Goal: Obtain resource: Obtain resource

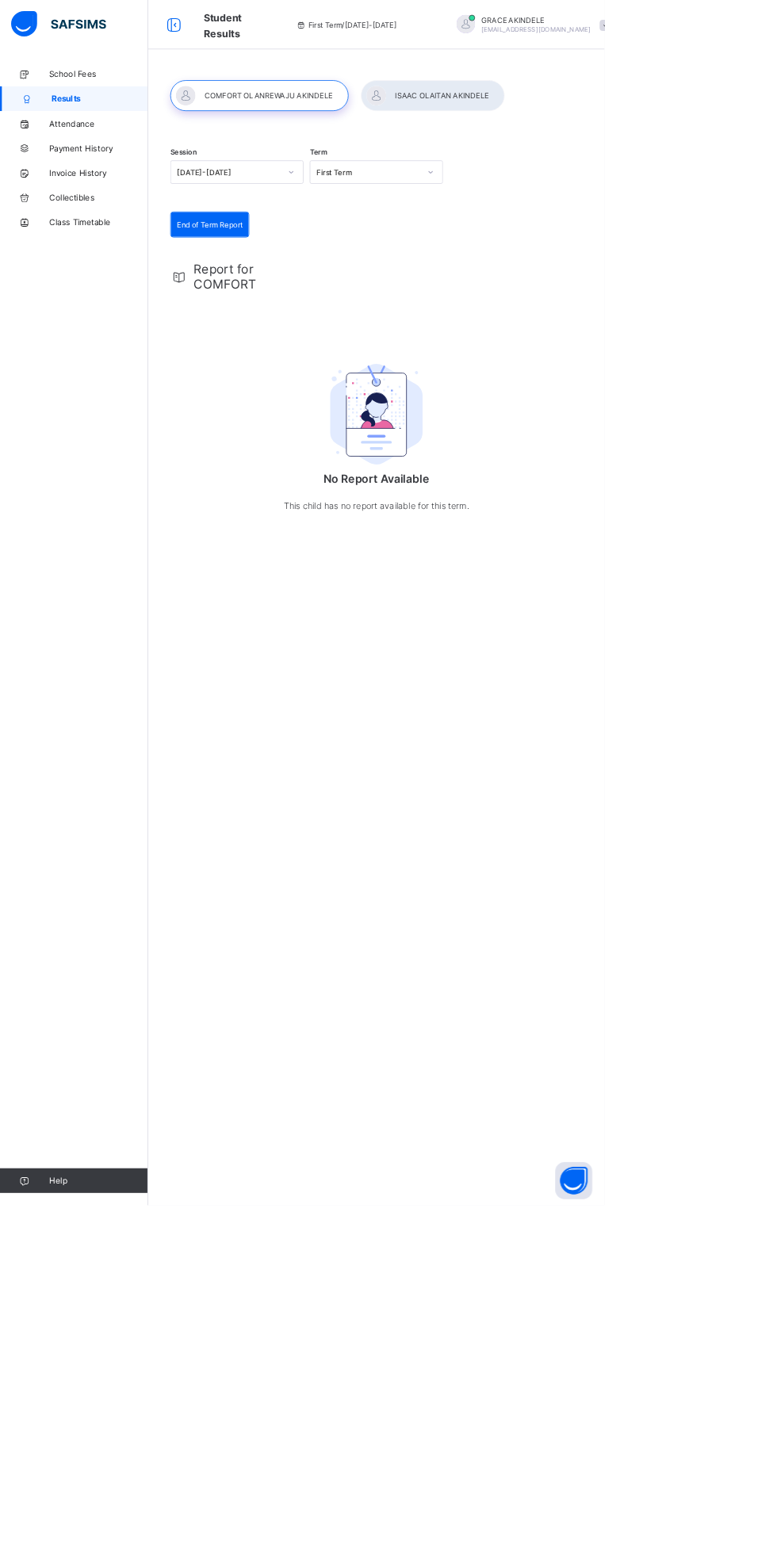
click at [273, 278] on div "End of Term Report" at bounding box center [270, 289] width 100 height 32
click at [296, 284] on span "End of Term Report" at bounding box center [270, 289] width 84 height 12
click at [287, 44] on span "Student Results" at bounding box center [286, 33] width 49 height 36
click at [461, 39] on div "First Term / [DATE]-[DATE]" at bounding box center [445, 31] width 236 height 63
click at [477, 37] on span "First Term / [DATE]-[DATE]" at bounding box center [445, 32] width 129 height 12
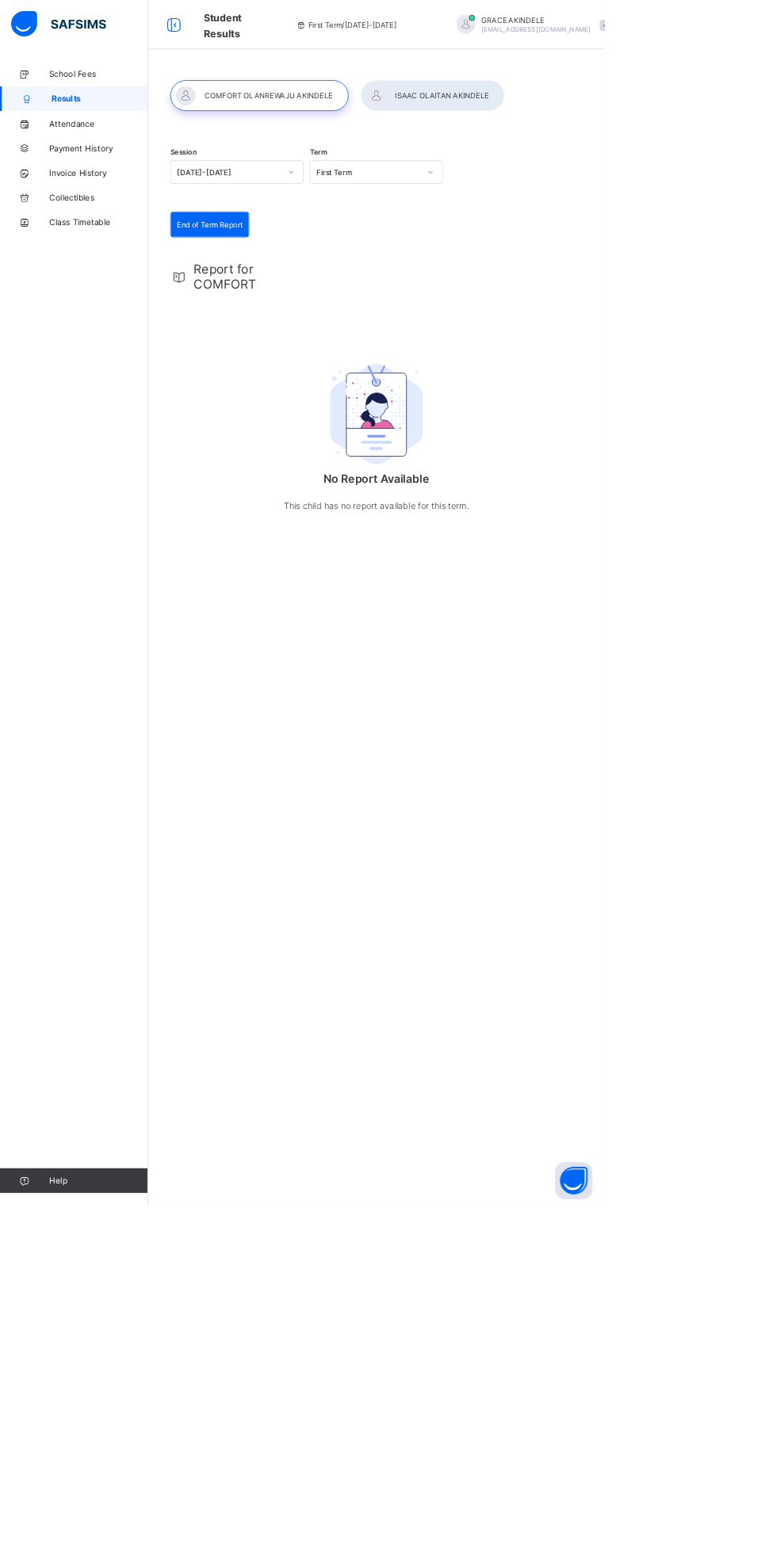
click at [487, 50] on div "First Term / 2025-2026" at bounding box center [445, 31] width 236 height 63
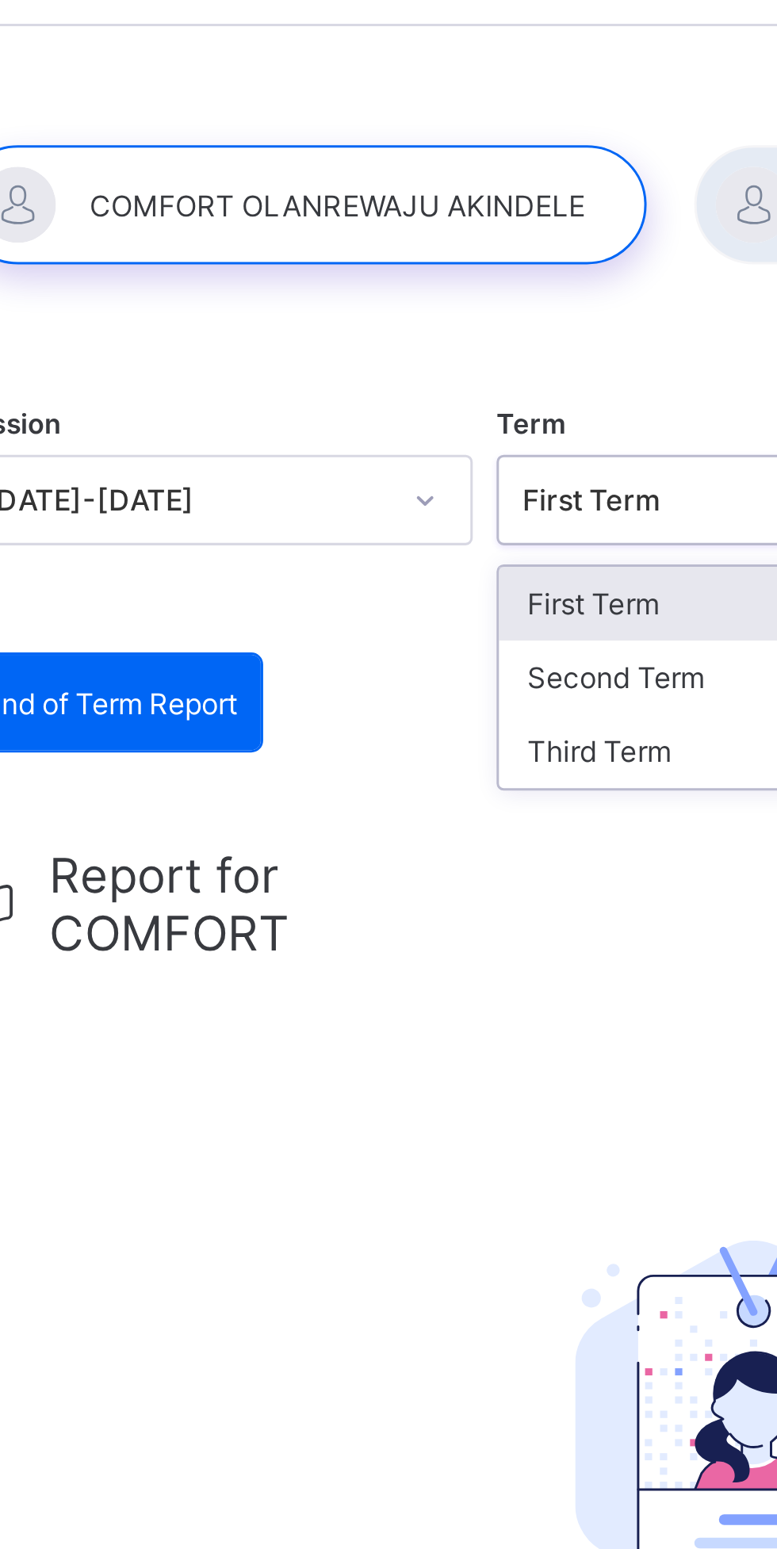
click at [444, 305] on div "Third Term" at bounding box center [484, 305] width 170 height 25
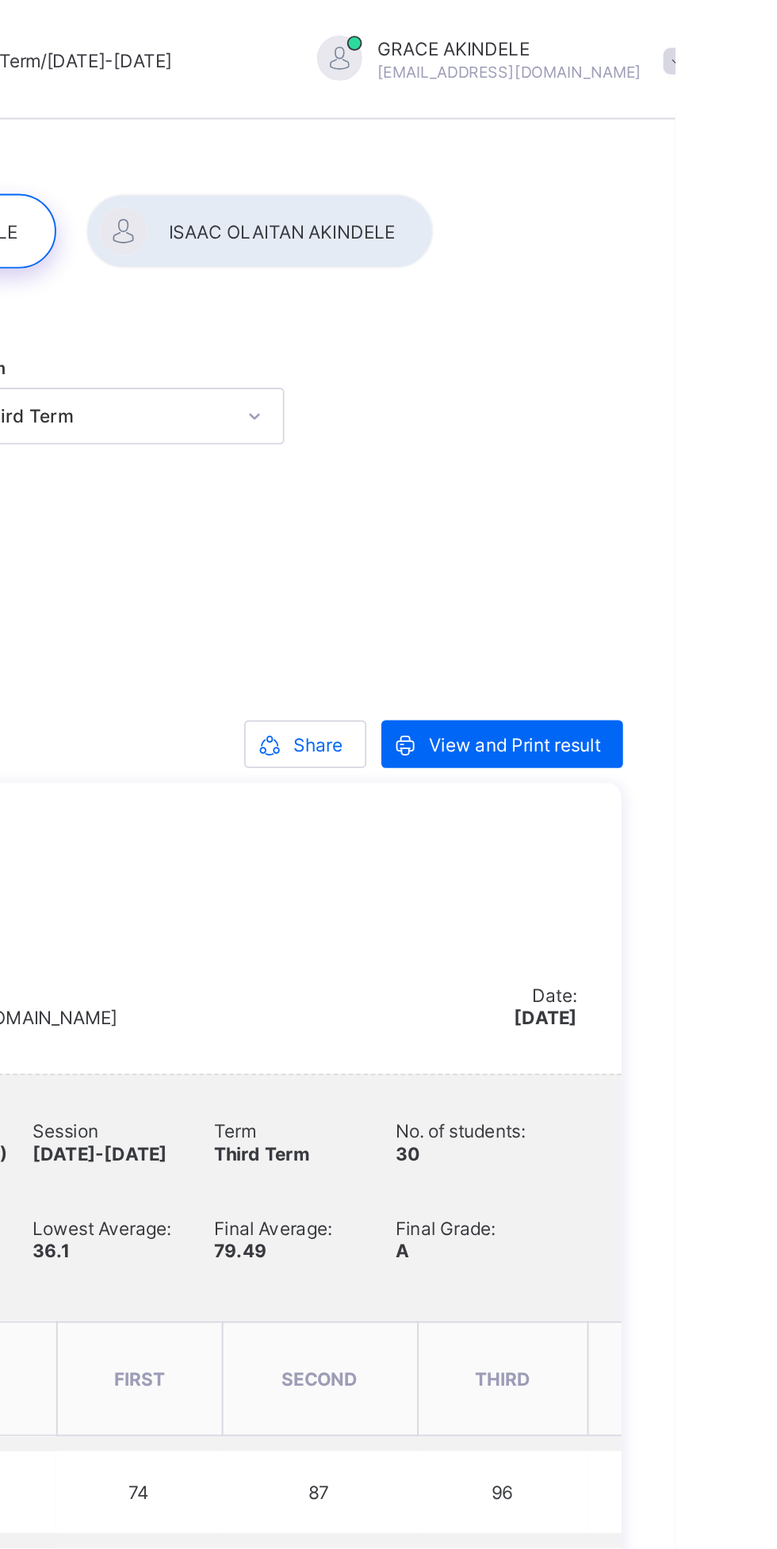
click at [683, 396] on span "View and Print result" at bounding box center [691, 396] width 91 height 12
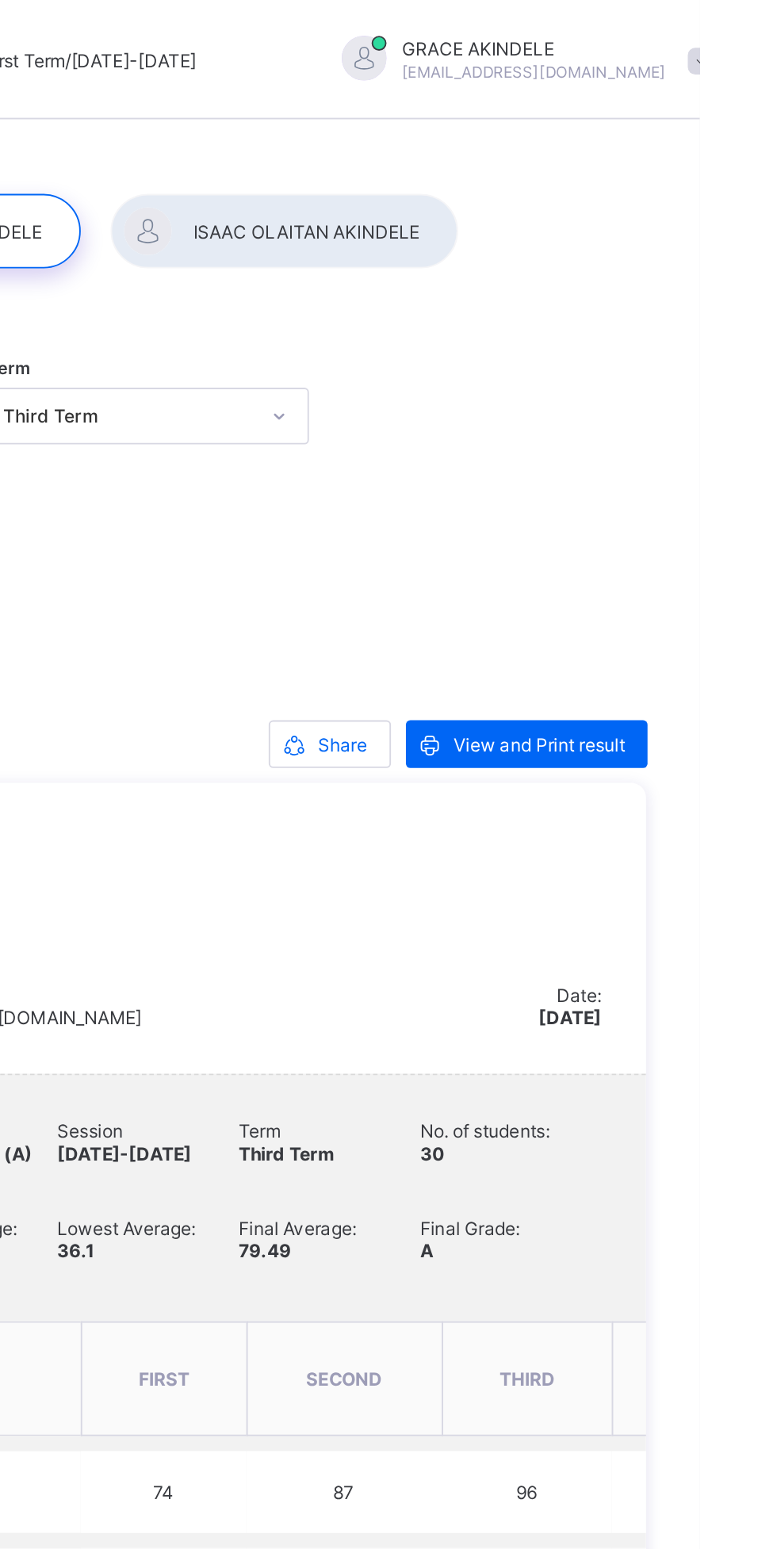
click at [694, 398] on span "View and Print result" at bounding box center [691, 396] width 91 height 12
click at [583, 396] on span "Share" at bounding box center [587, 396] width 26 height 12
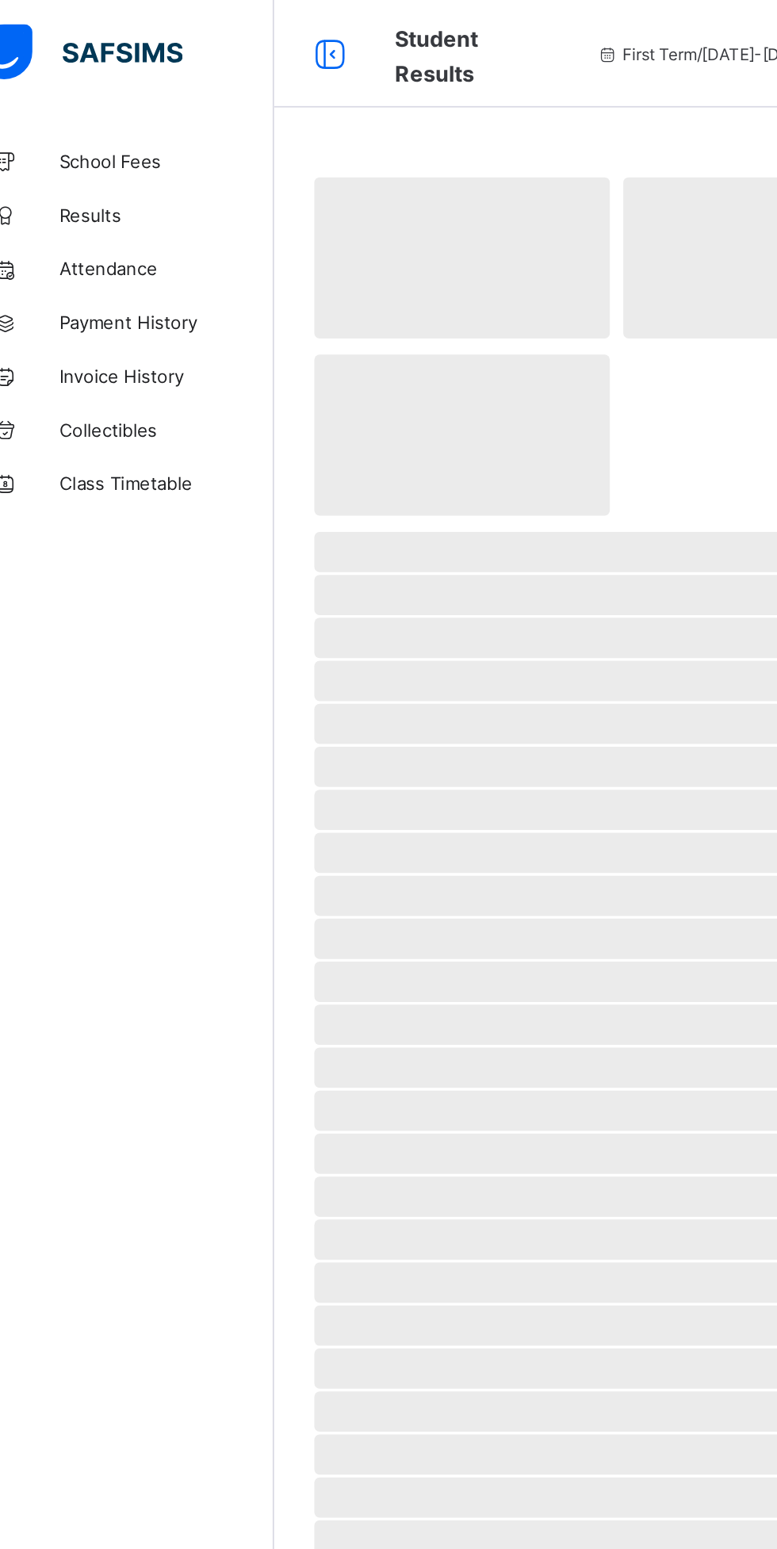
click at [110, 125] on span "Results" at bounding box center [126, 126] width 127 height 13
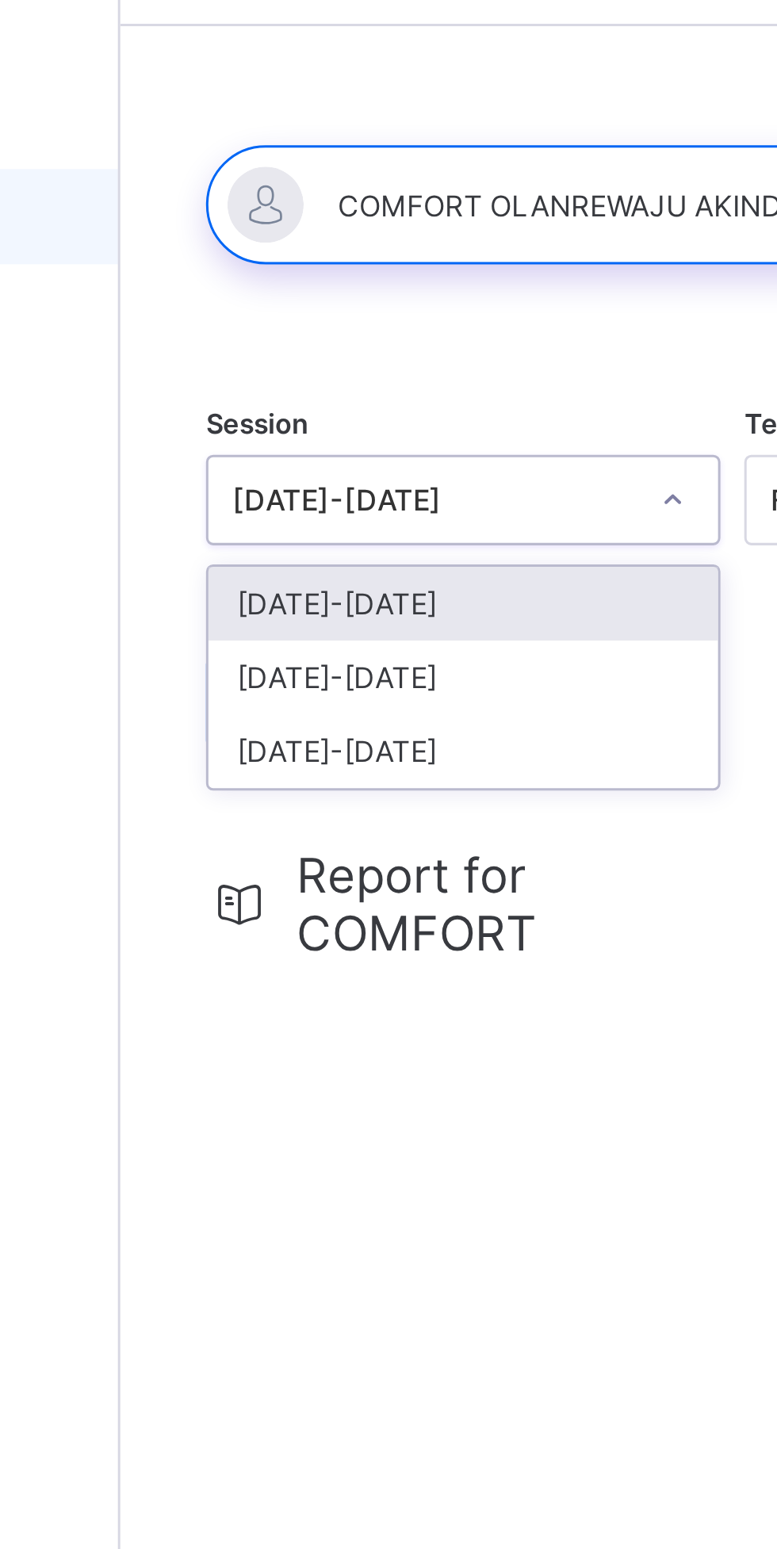
click at [275, 277] on div "[DATE]-[DATE]" at bounding box center [305, 280] width 170 height 25
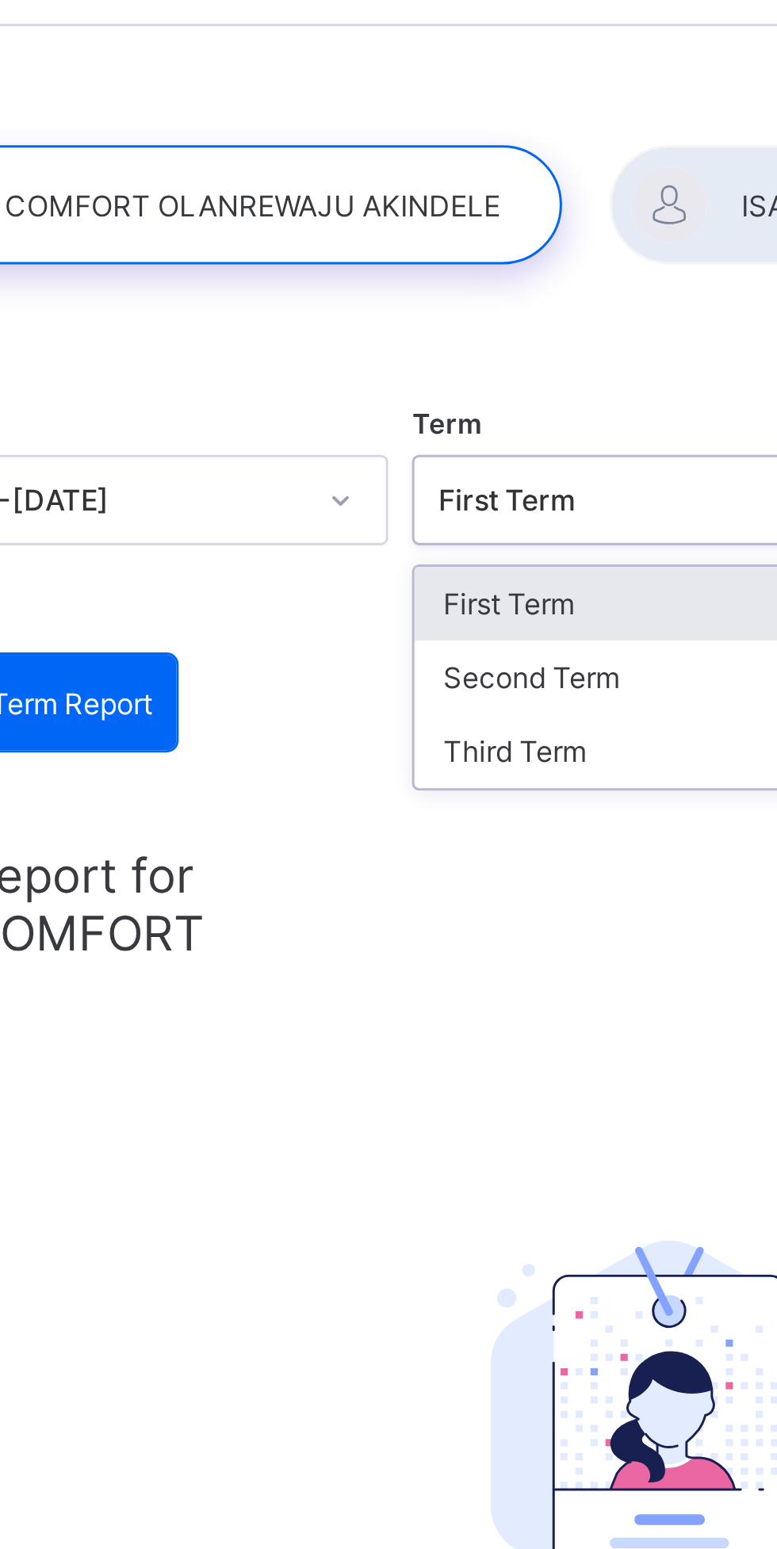
click at [442, 307] on div "Third Term" at bounding box center [484, 305] width 170 height 25
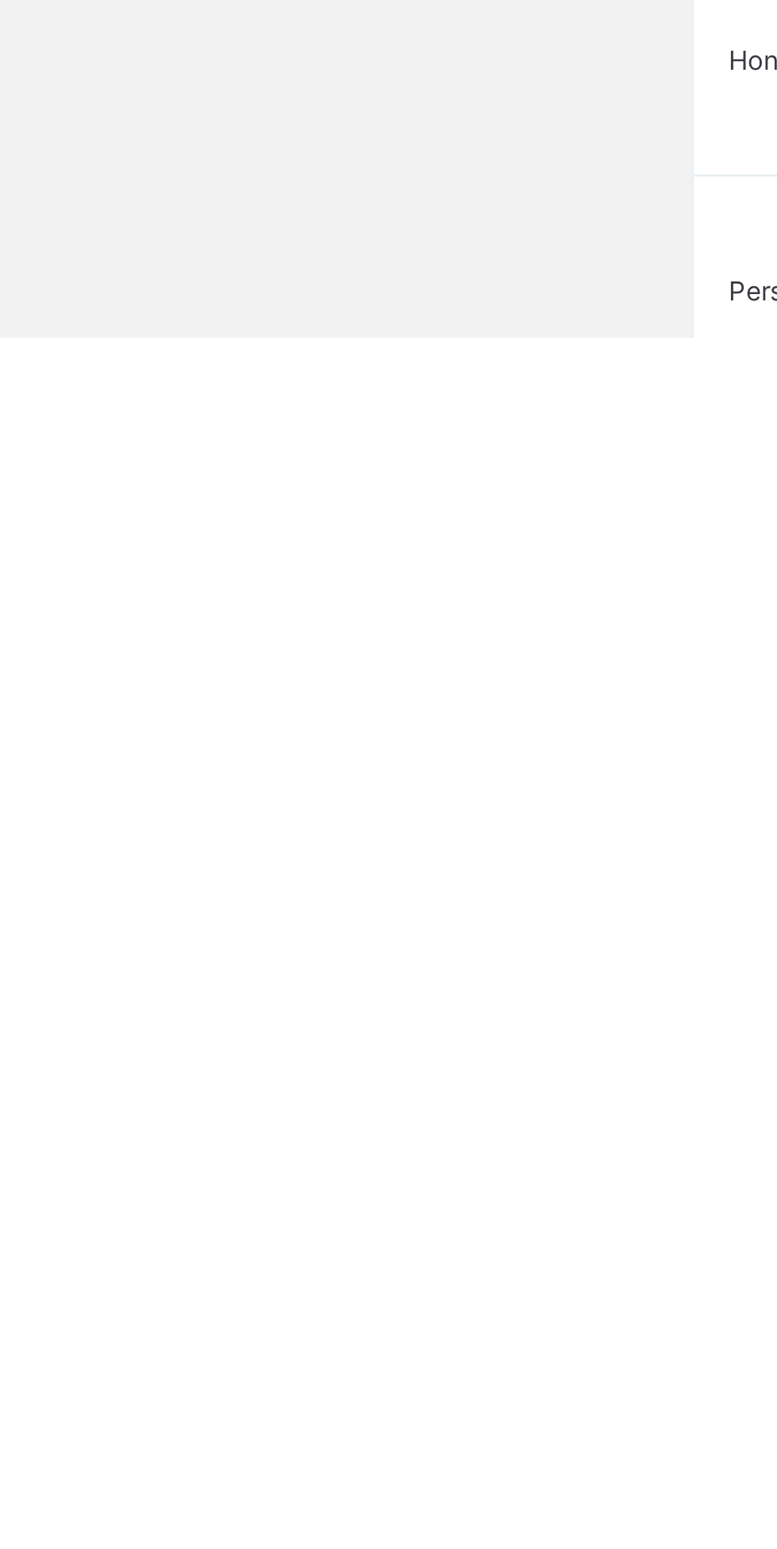
scroll to position [759, 0]
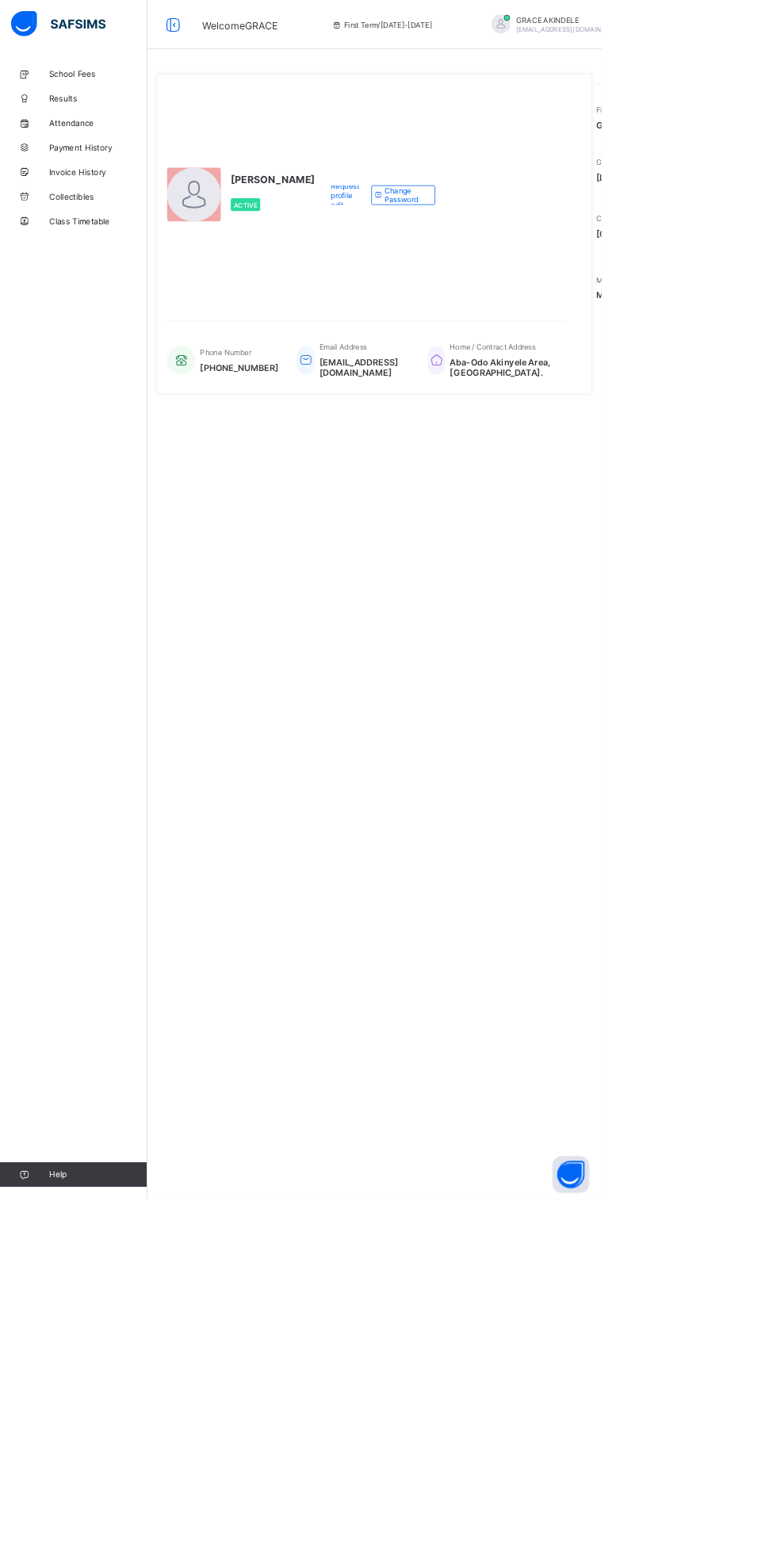
click at [110, 116] on link "Results" at bounding box center [95, 127] width 190 height 32
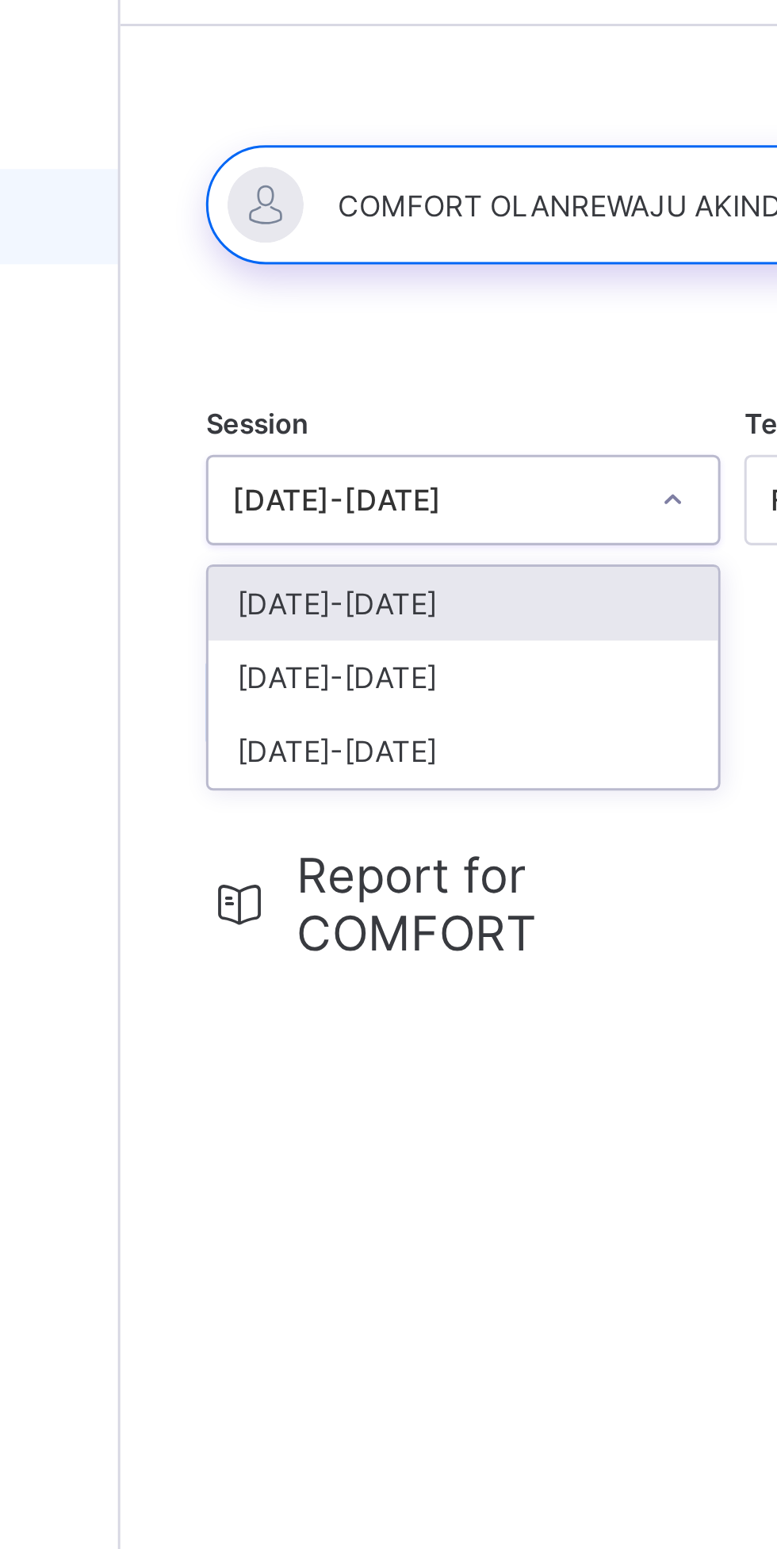
click at [275, 278] on div "[DATE]-[DATE]" at bounding box center [305, 280] width 170 height 25
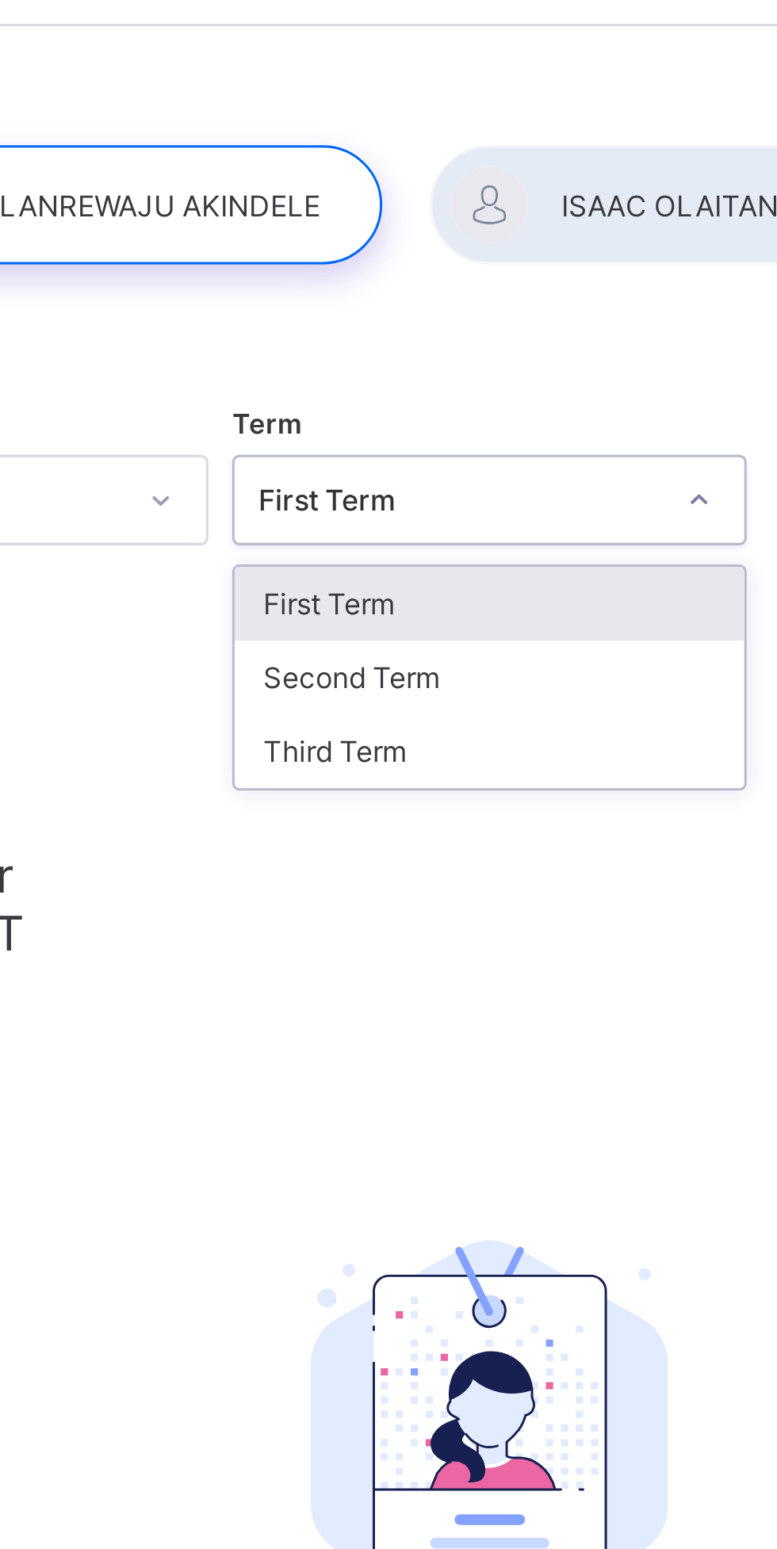
click at [444, 306] on div "Third Term" at bounding box center [484, 305] width 170 height 25
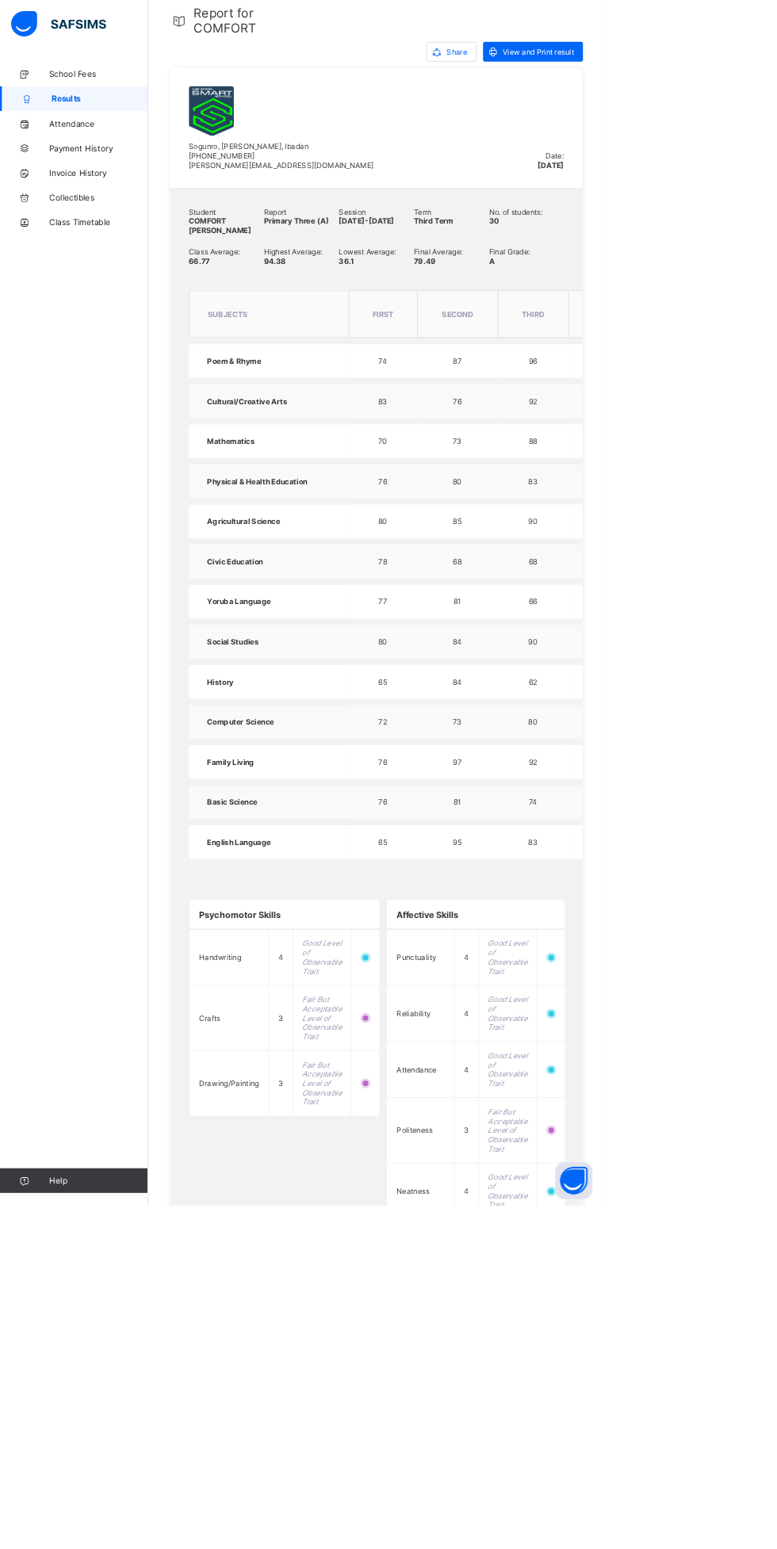
scroll to position [195, 0]
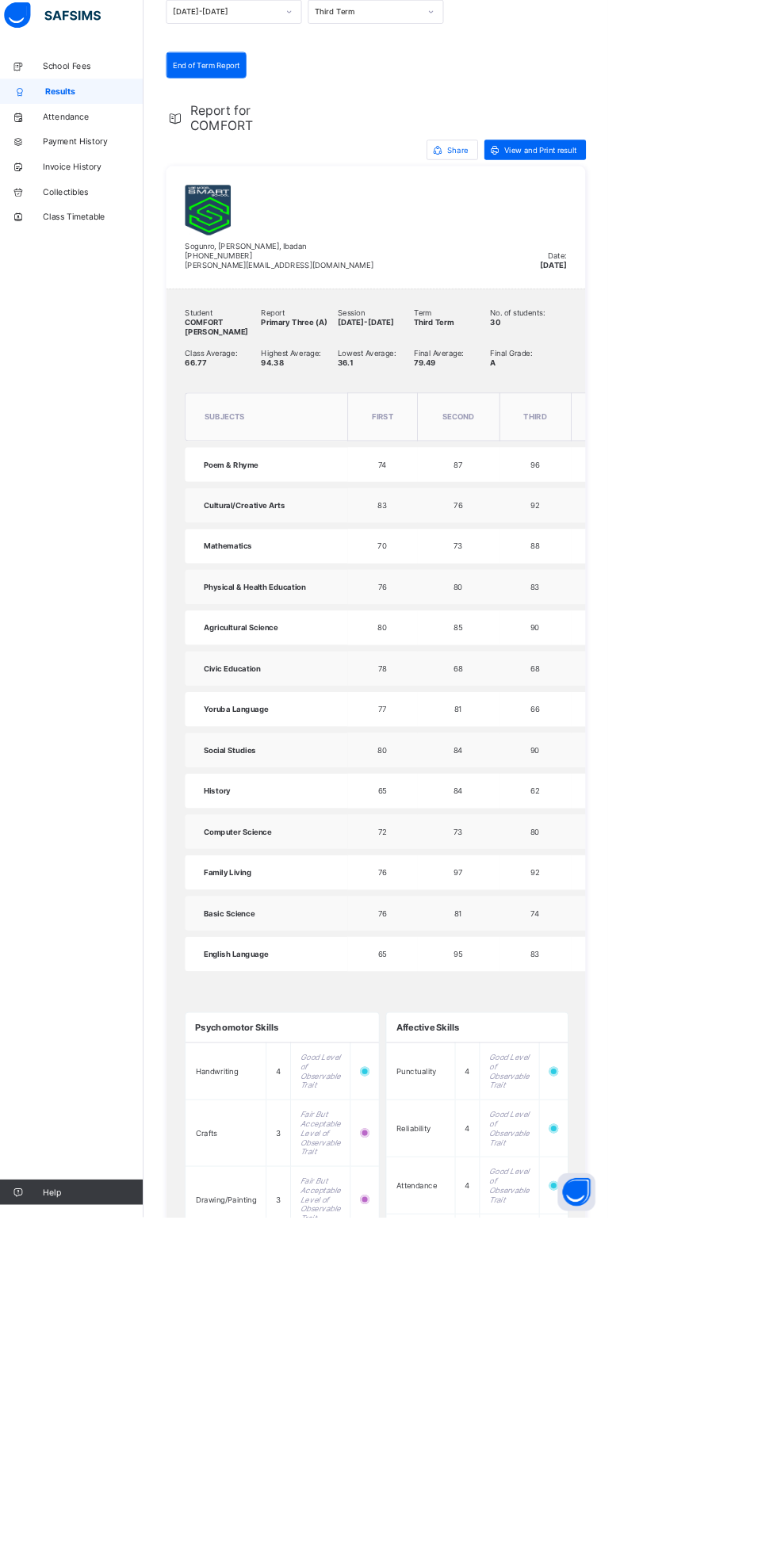
click at [583, 202] on span "Share" at bounding box center [587, 201] width 26 height 12
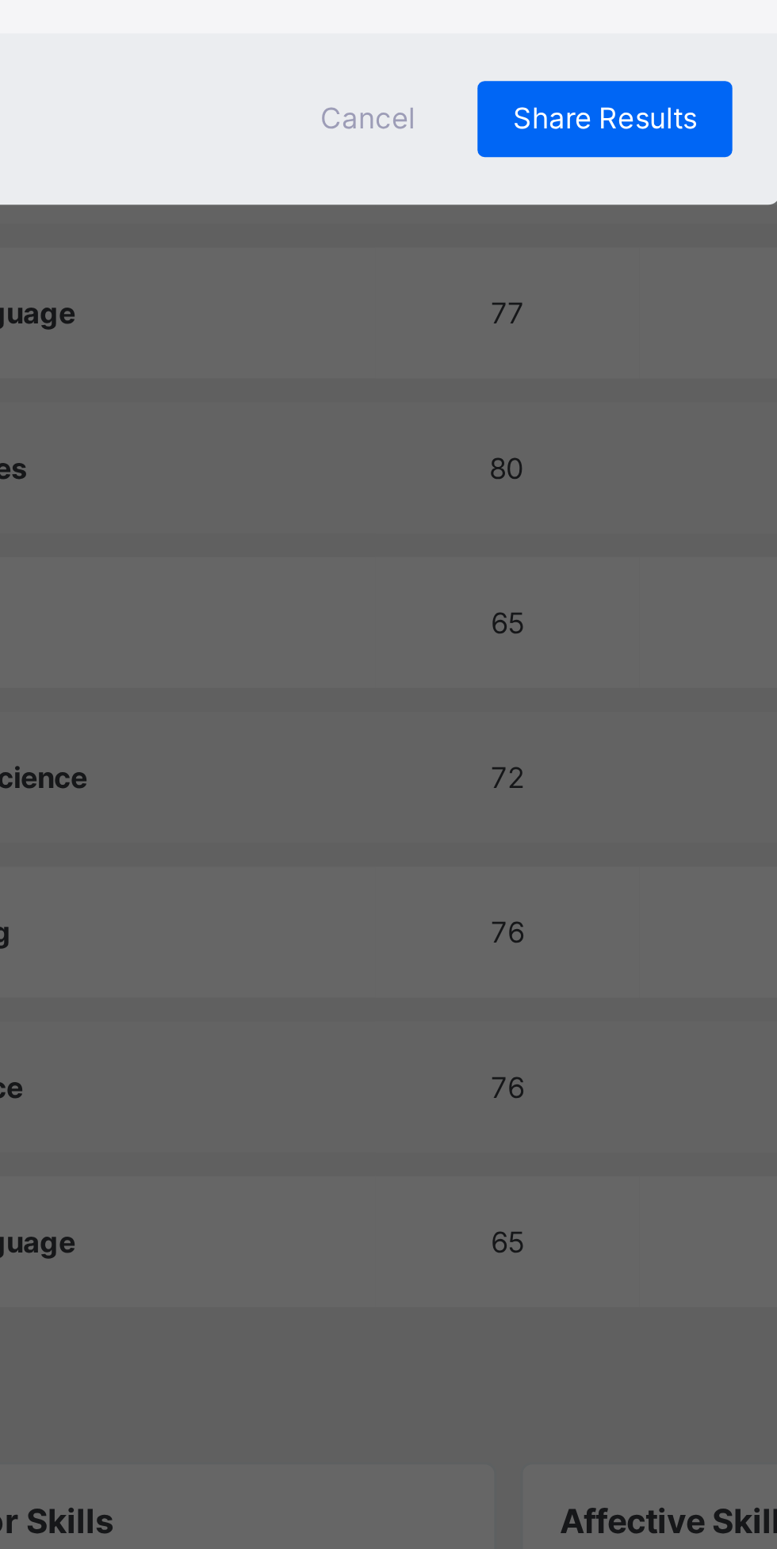
click at [461, 848] on span "Cancel" at bounding box center [446, 842] width 32 height 12
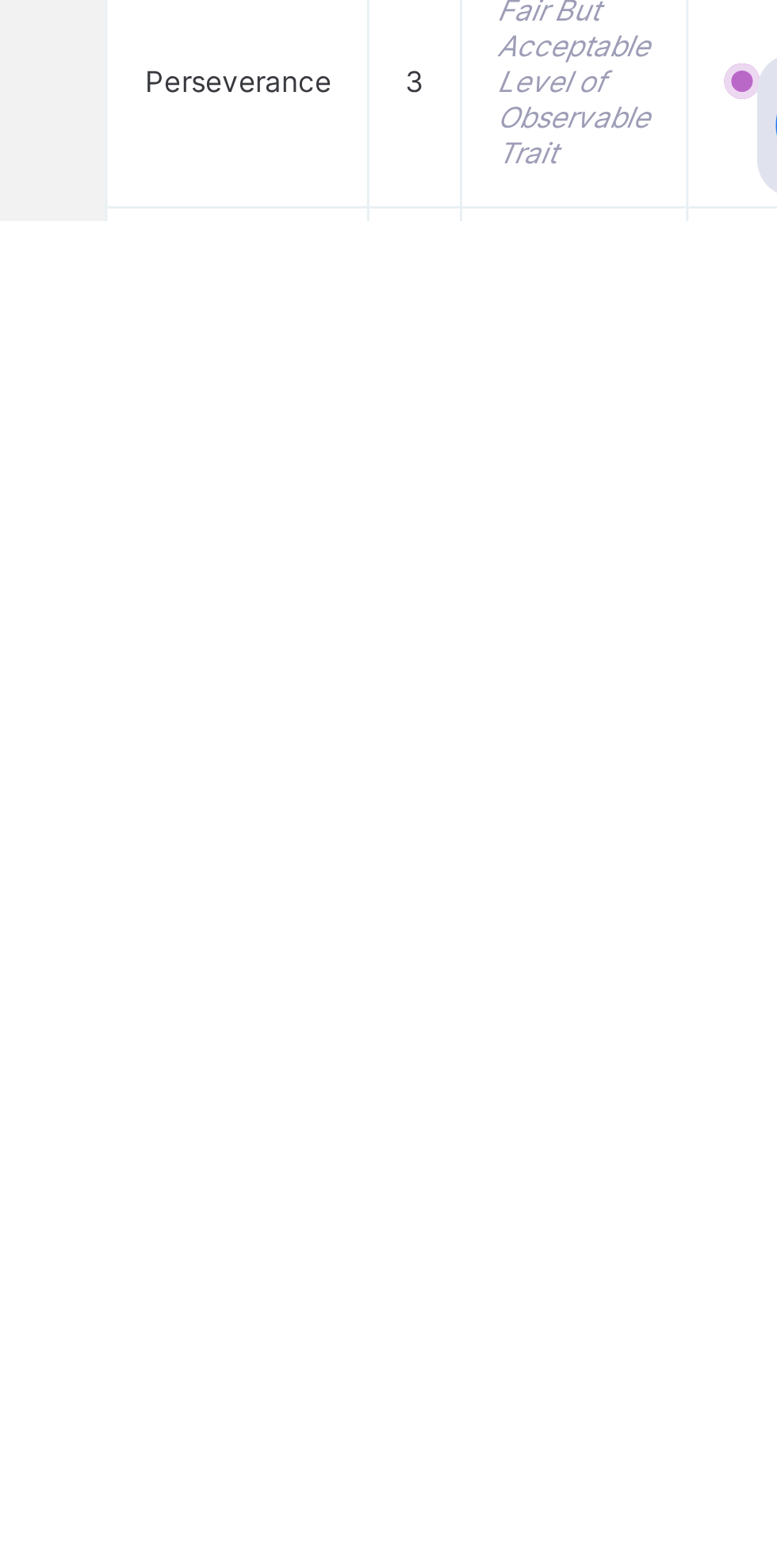
scroll to position [759, 0]
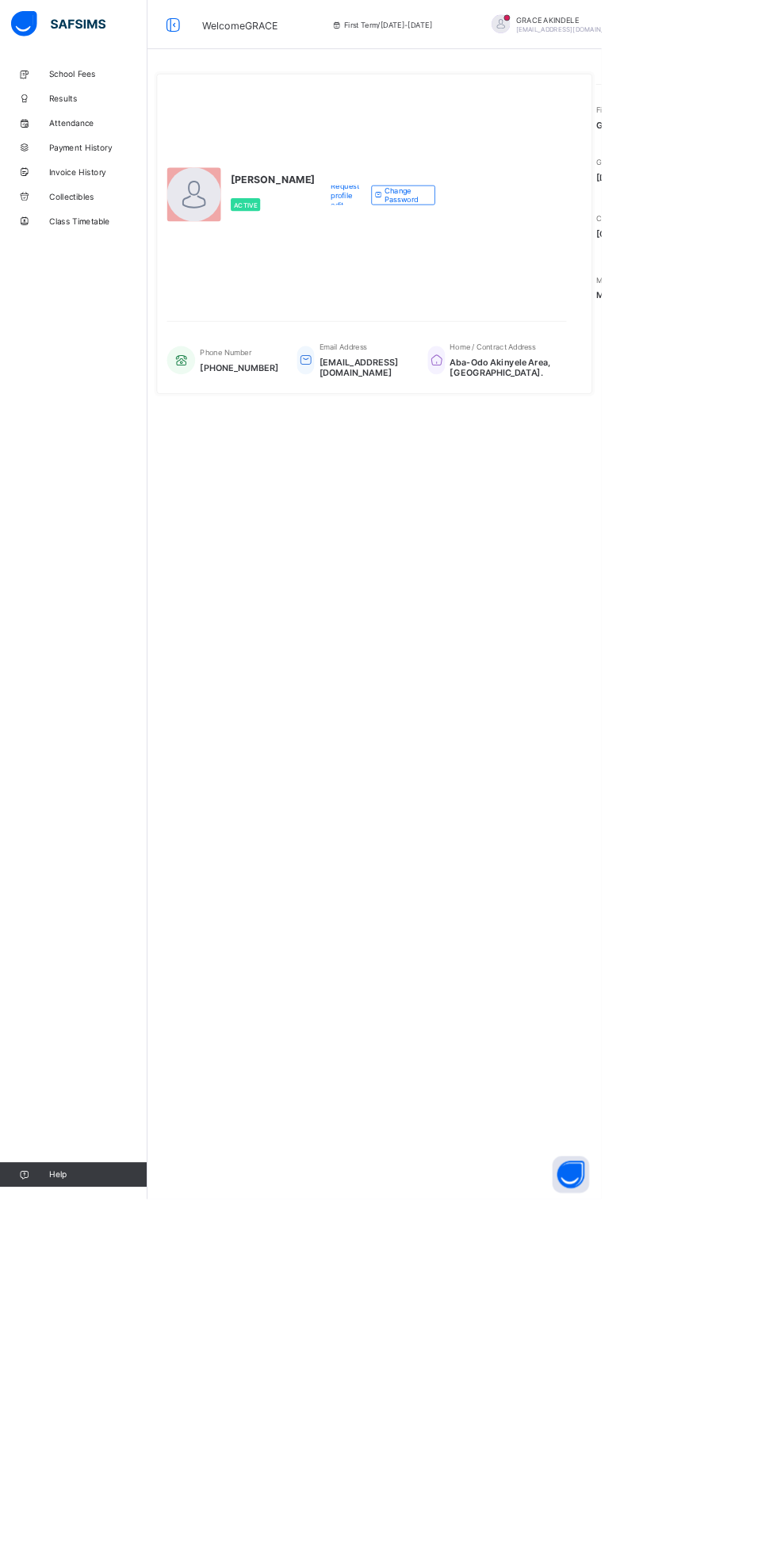
click at [670, 32] on div "GRACE AKINDELE izedomwengrace89@gmail.com" at bounding box center [737, 32] width 140 height 24
click at [703, 25] on span "GRACE AKINDELE" at bounding box center [737, 26] width 140 height 12
click at [710, 22] on span "GRACE AKINDELE" at bounding box center [737, 26] width 140 height 12
click at [124, 124] on span "Results" at bounding box center [126, 126] width 127 height 13
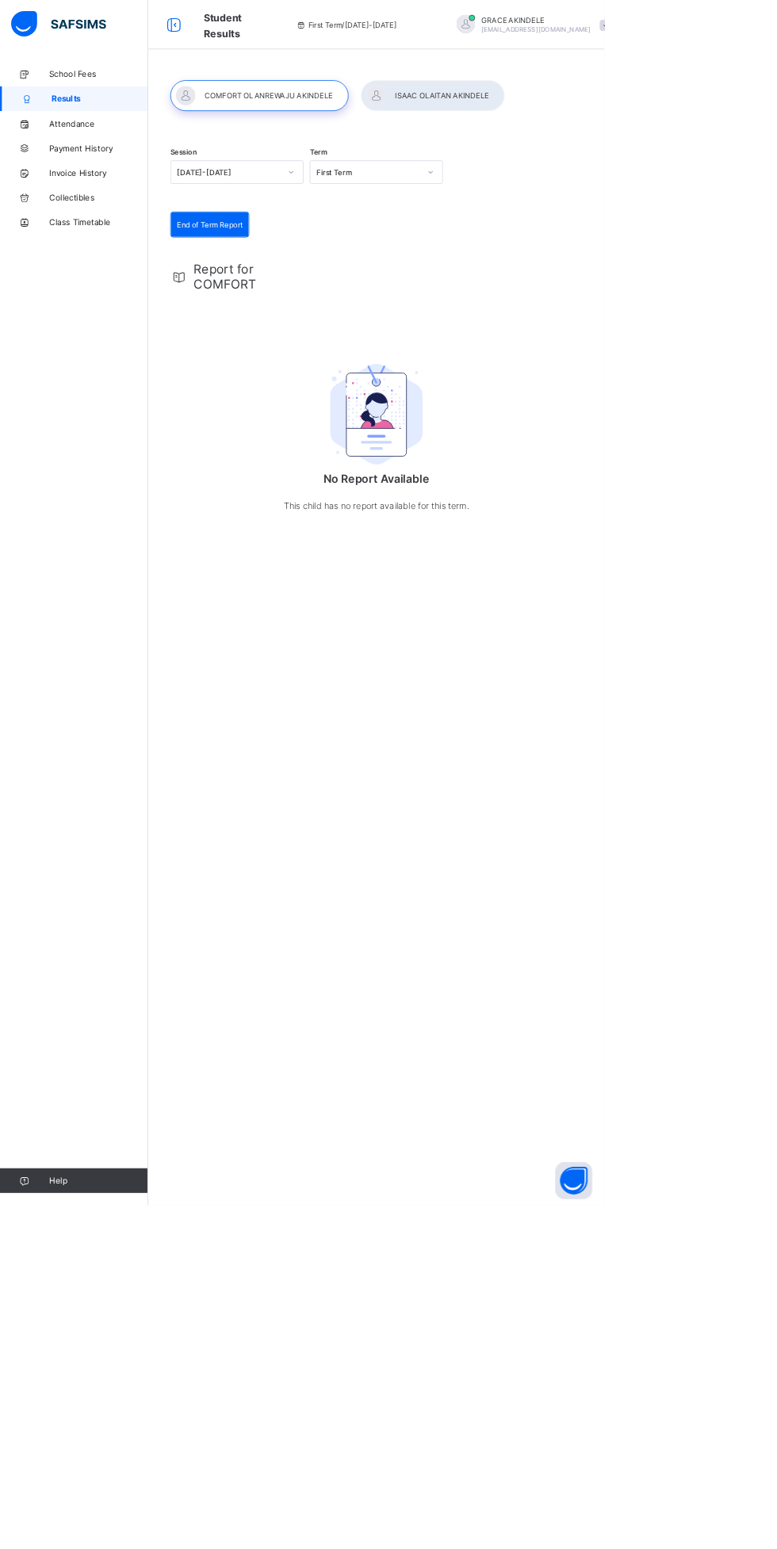
click at [578, 123] on div at bounding box center [556, 123] width 185 height 40
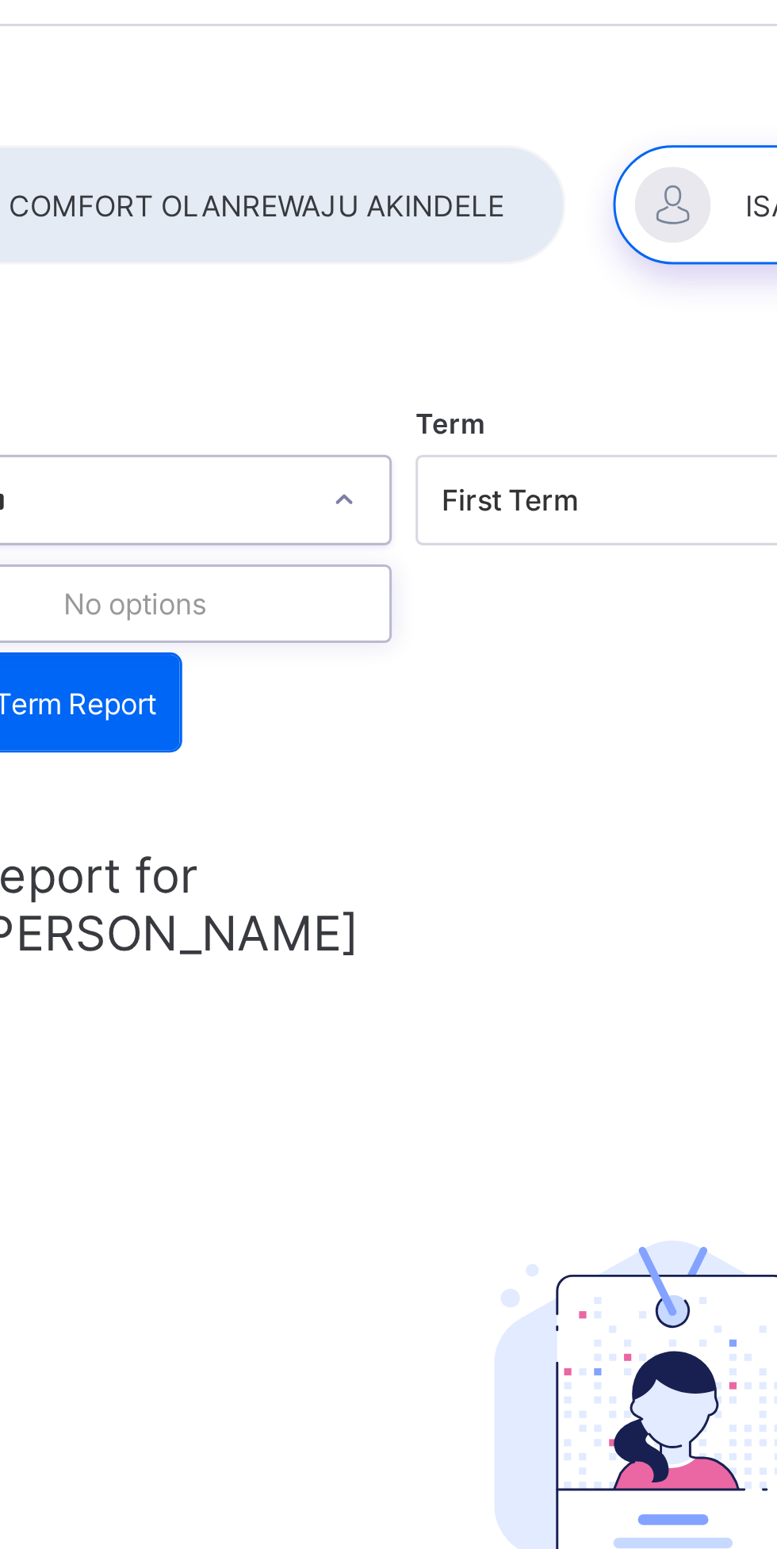
type input "*********"
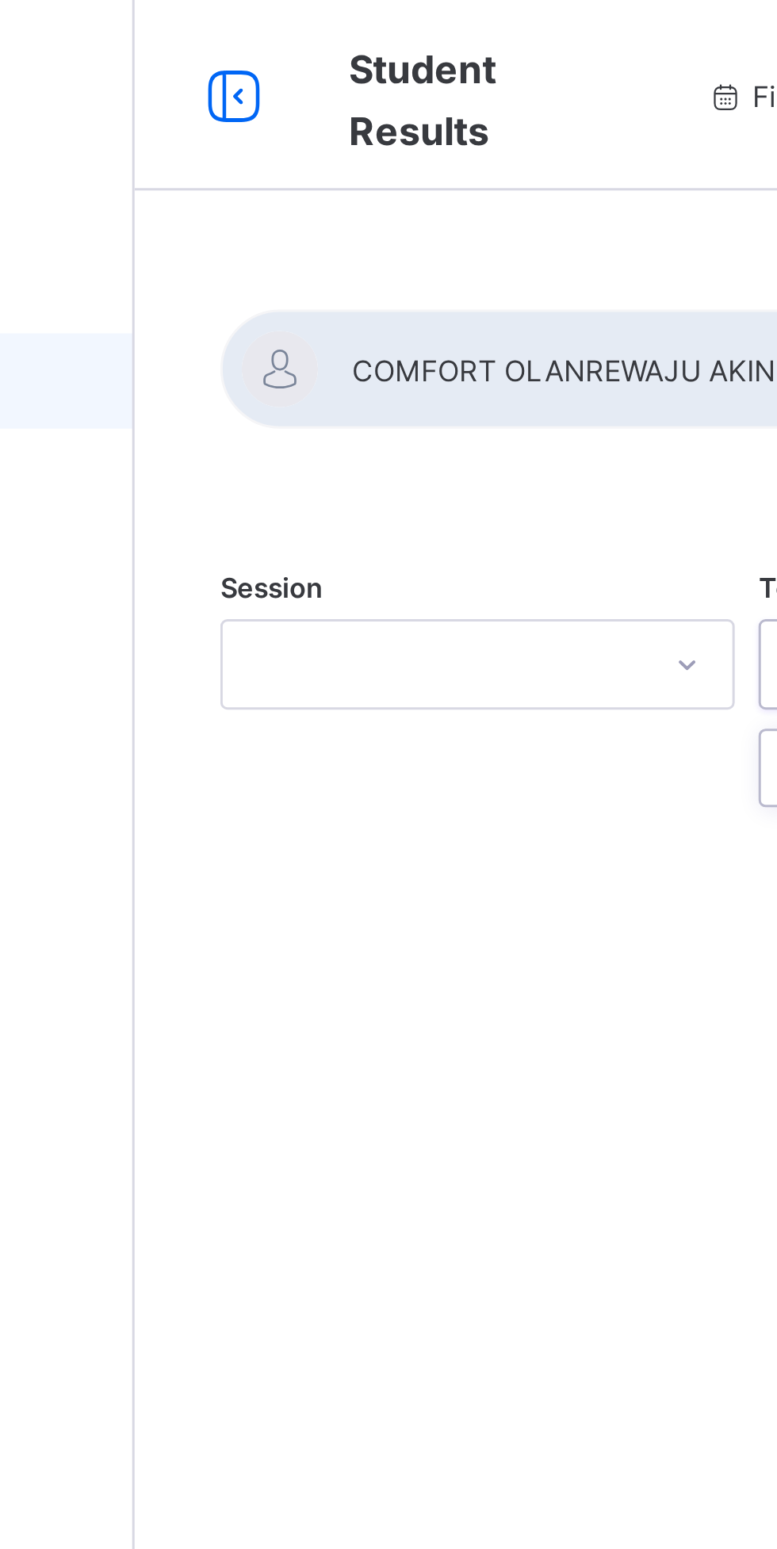
type input "**********"
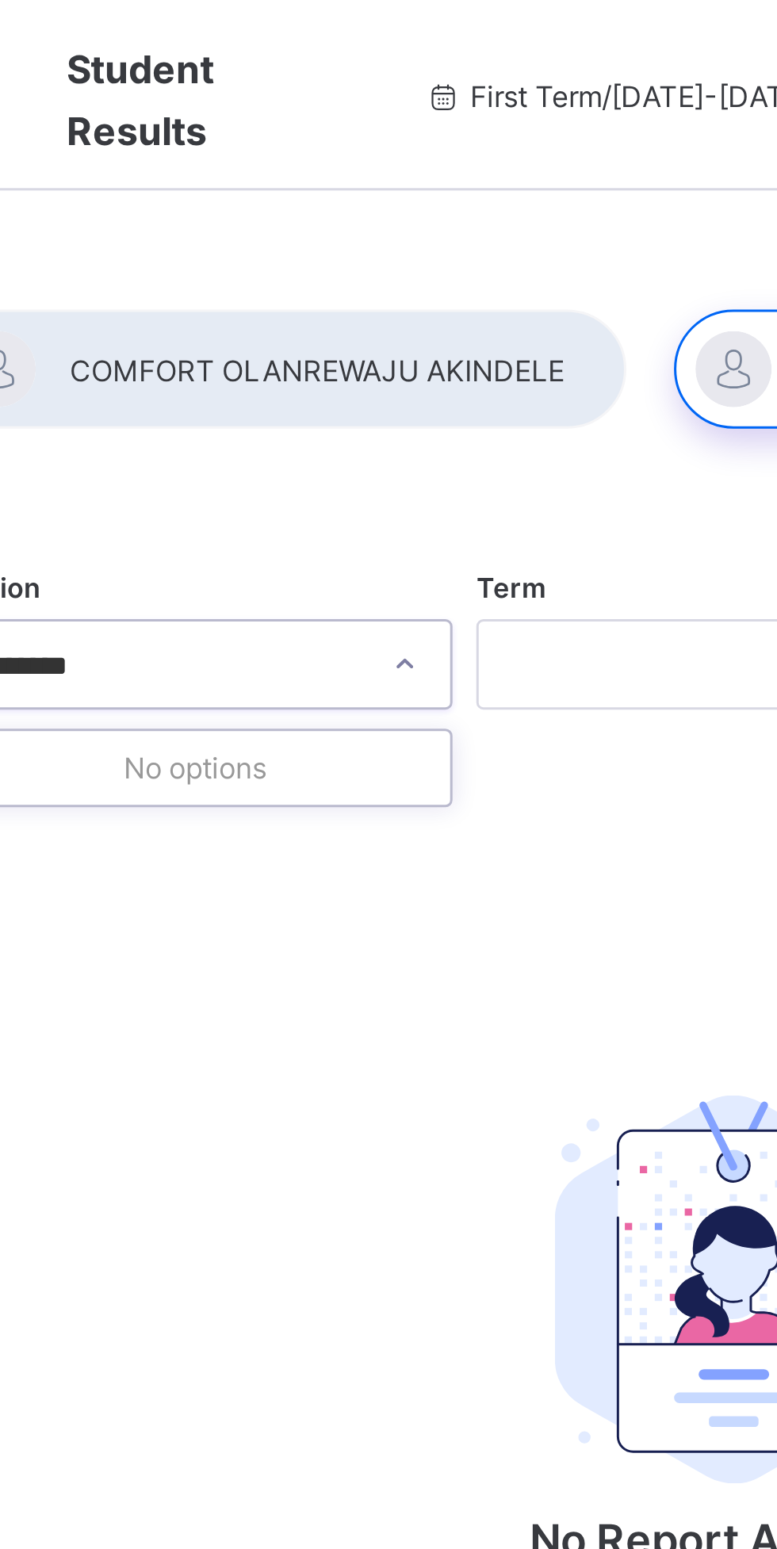
type input "*********"
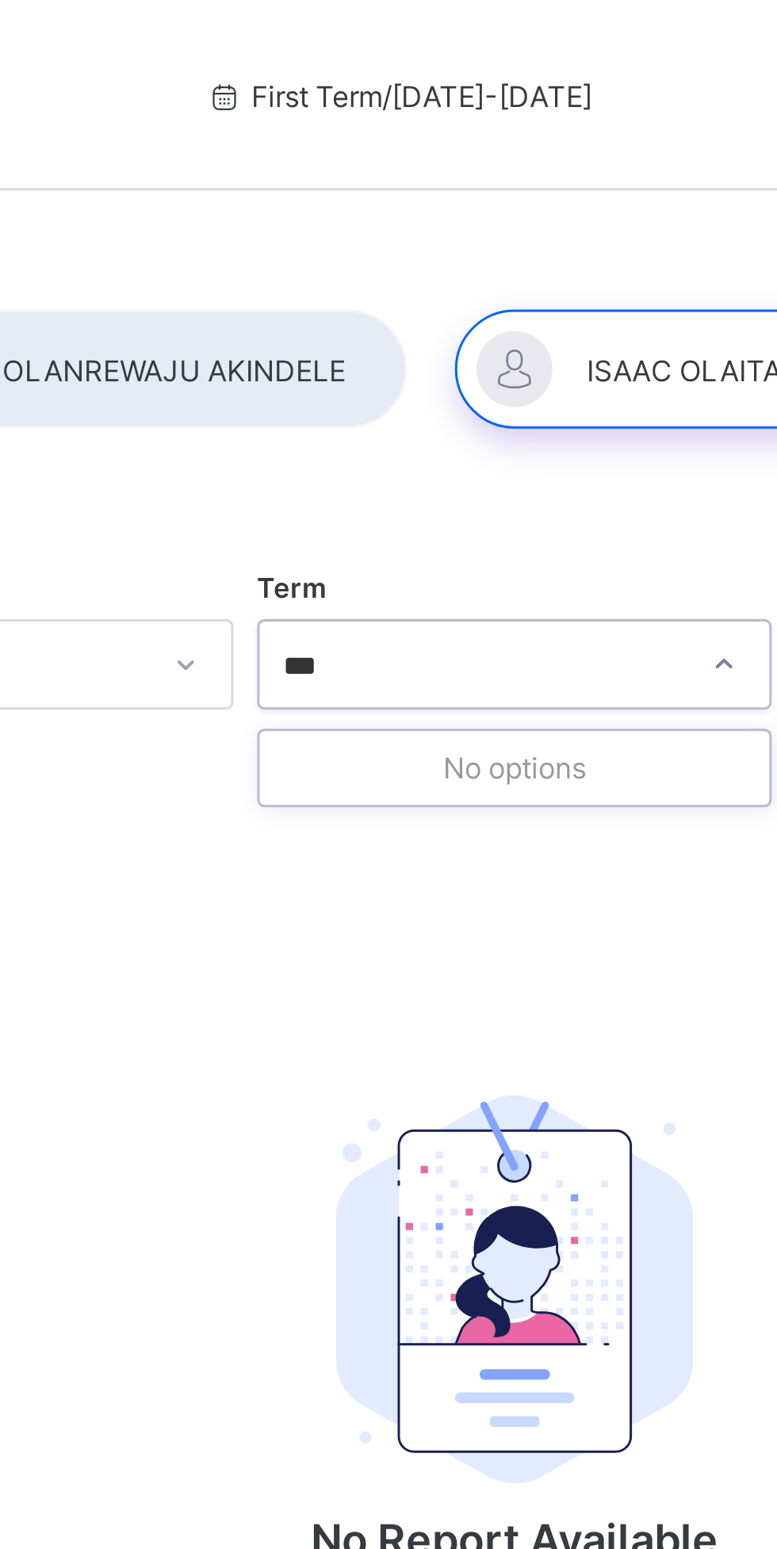
type input "***"
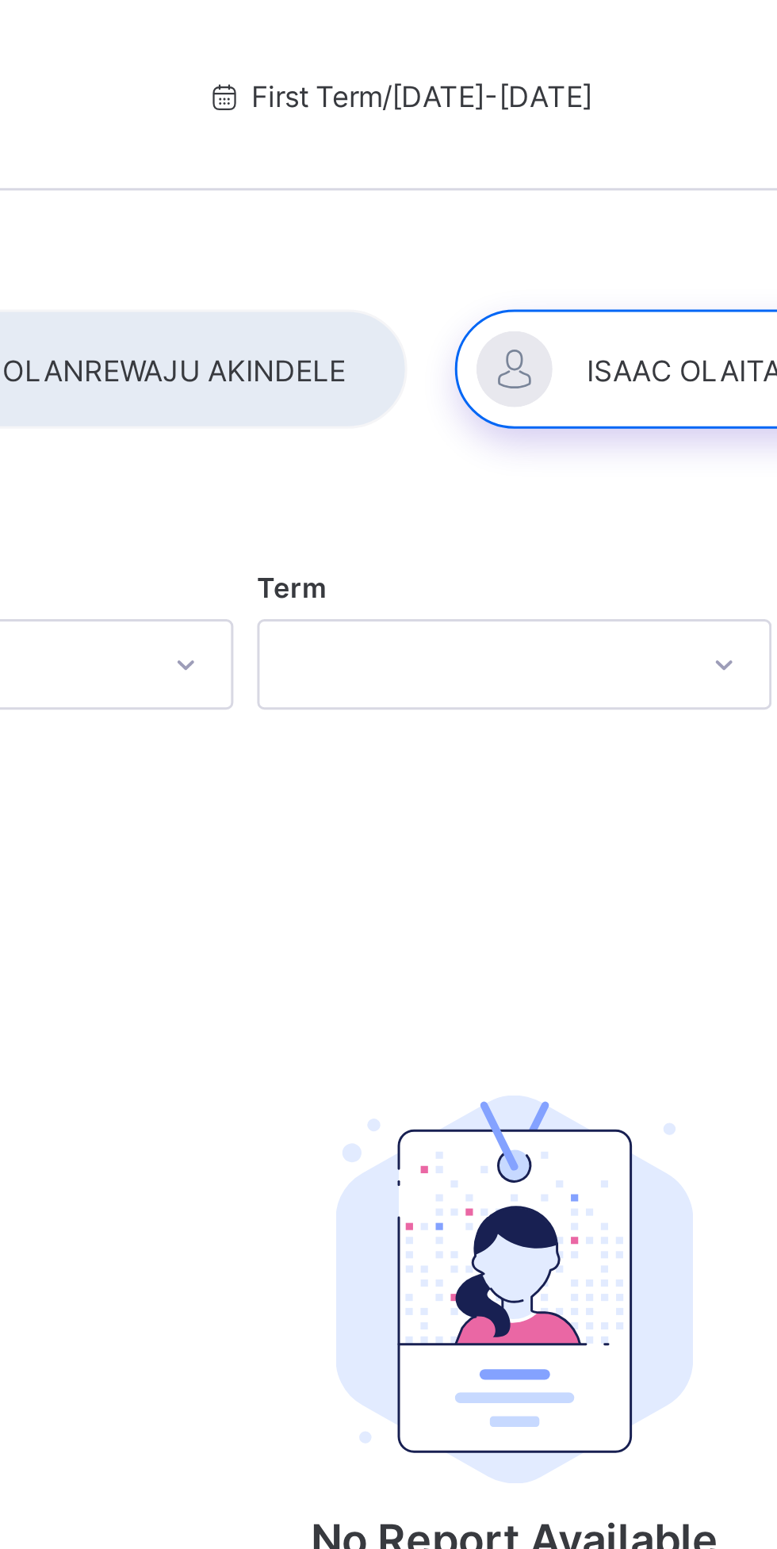
click at [414, 33] on span "First Term / 2025-2026" at bounding box center [445, 32] width 129 height 12
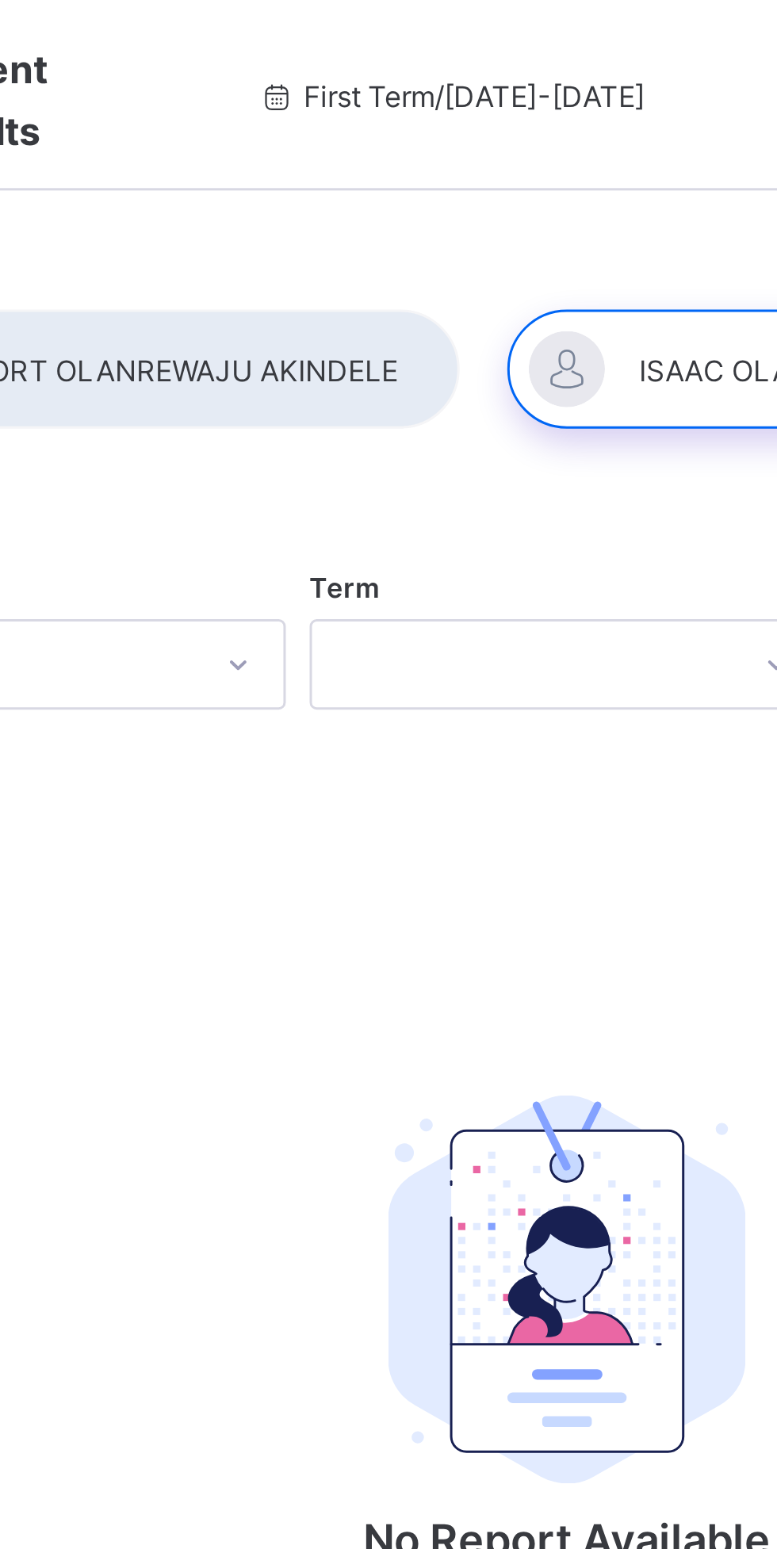
click at [518, 134] on div at bounding box center [556, 123] width 185 height 40
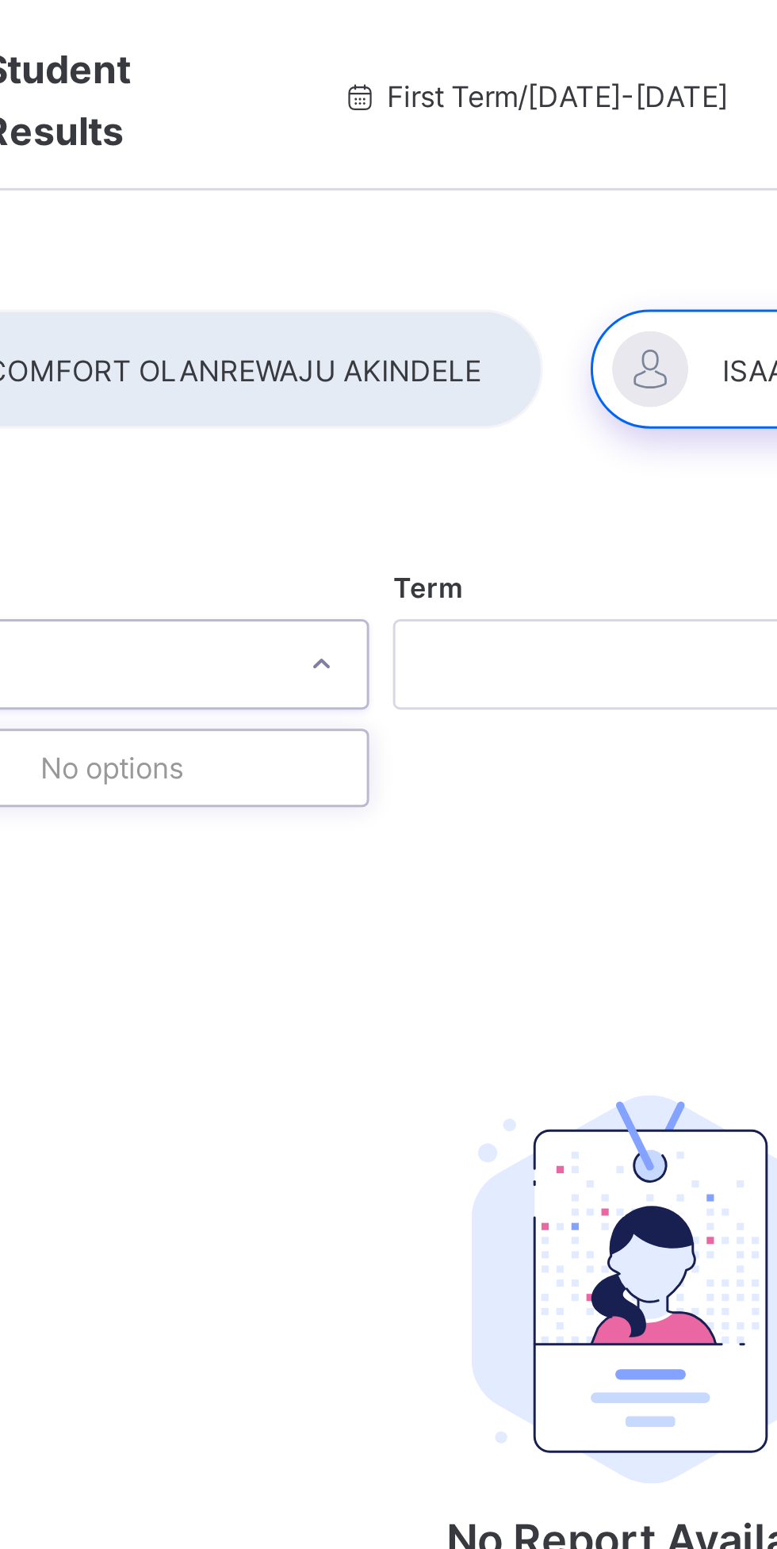
type input "*********"
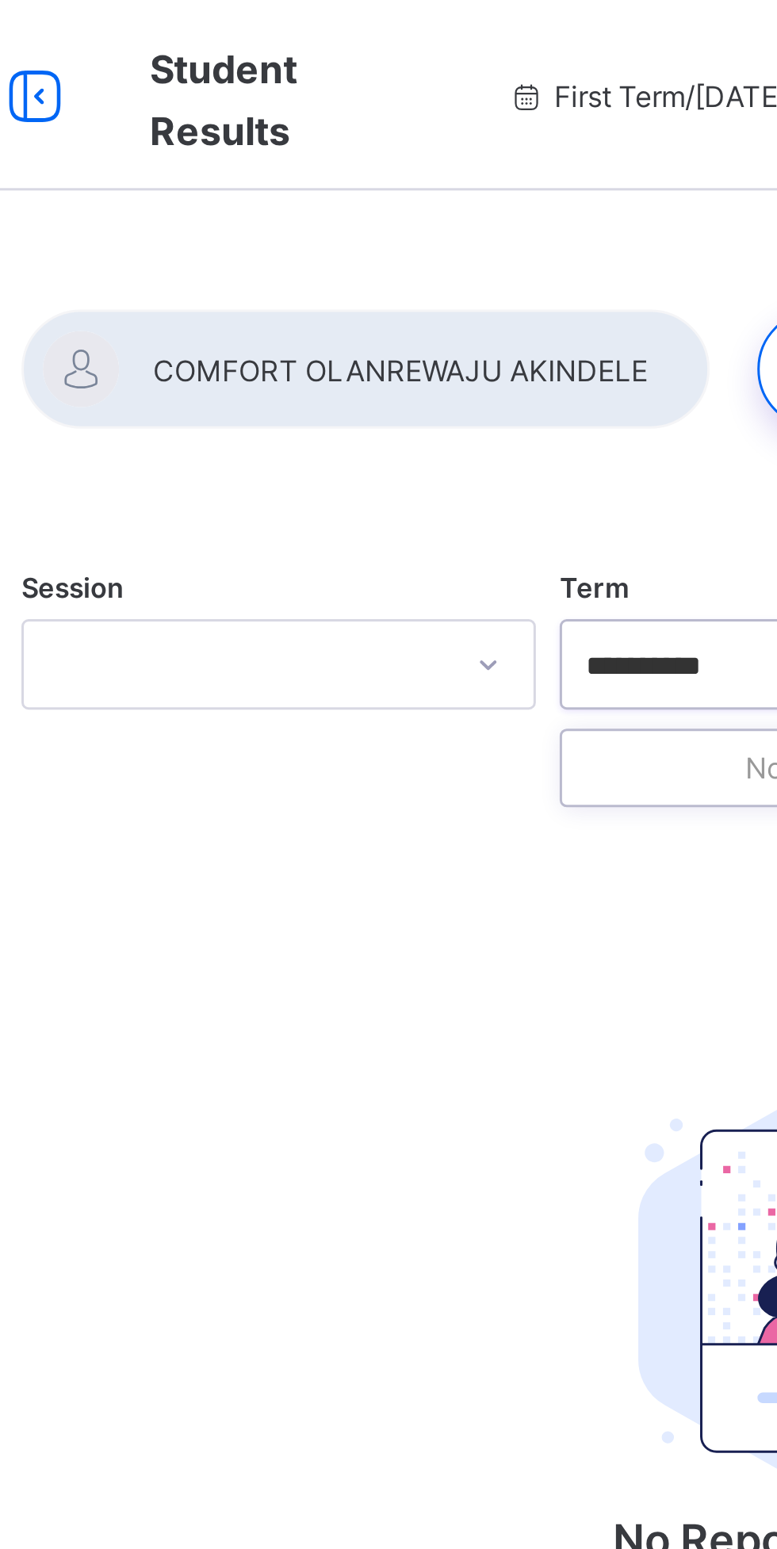
type input "**********"
click at [293, 29] on span "Student Results" at bounding box center [286, 33] width 49 height 36
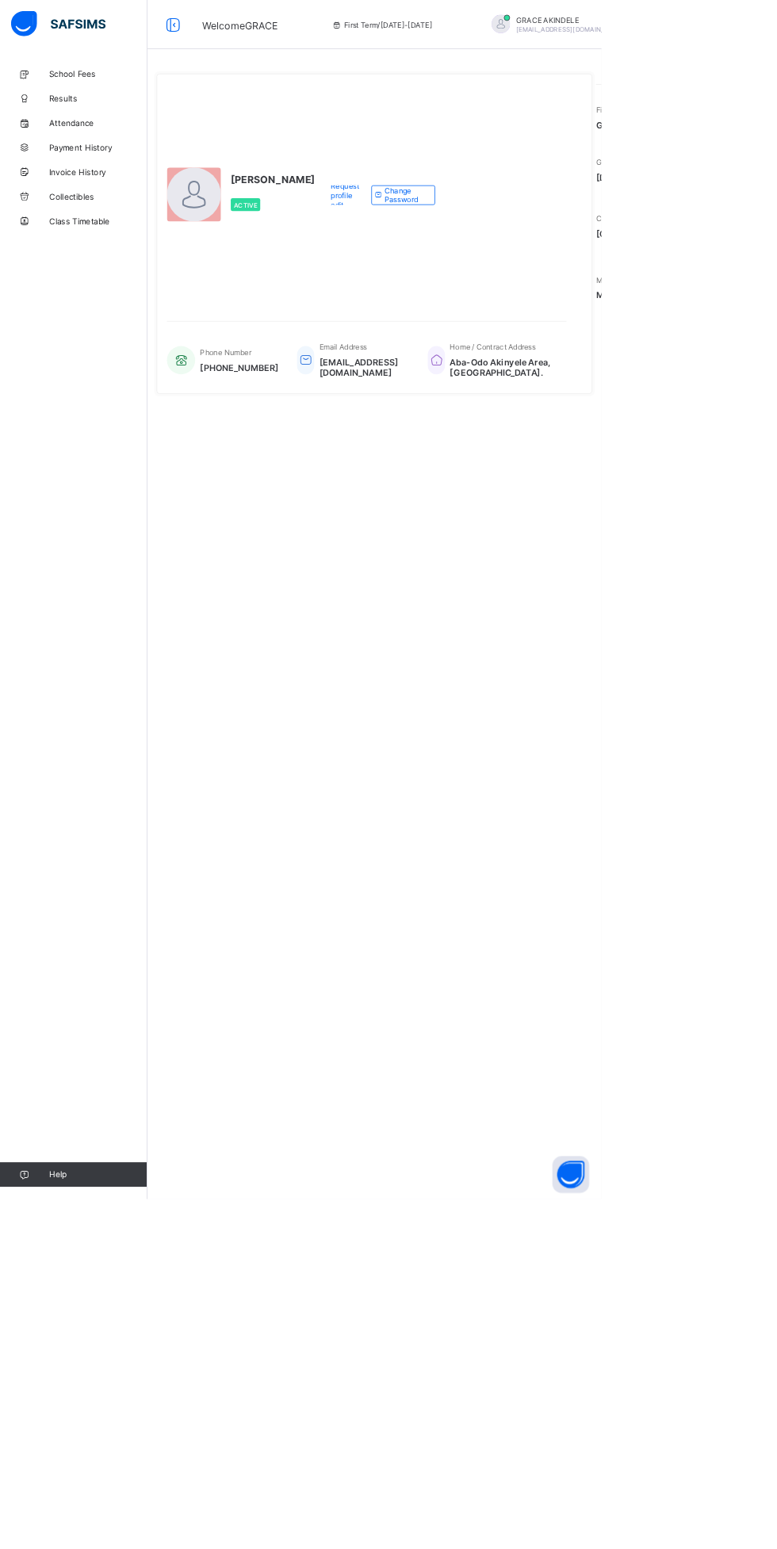
click at [289, 33] on span "Welcome GRACE" at bounding box center [311, 31] width 98 height 21
click at [120, 122] on span "Results" at bounding box center [126, 126] width 127 height 13
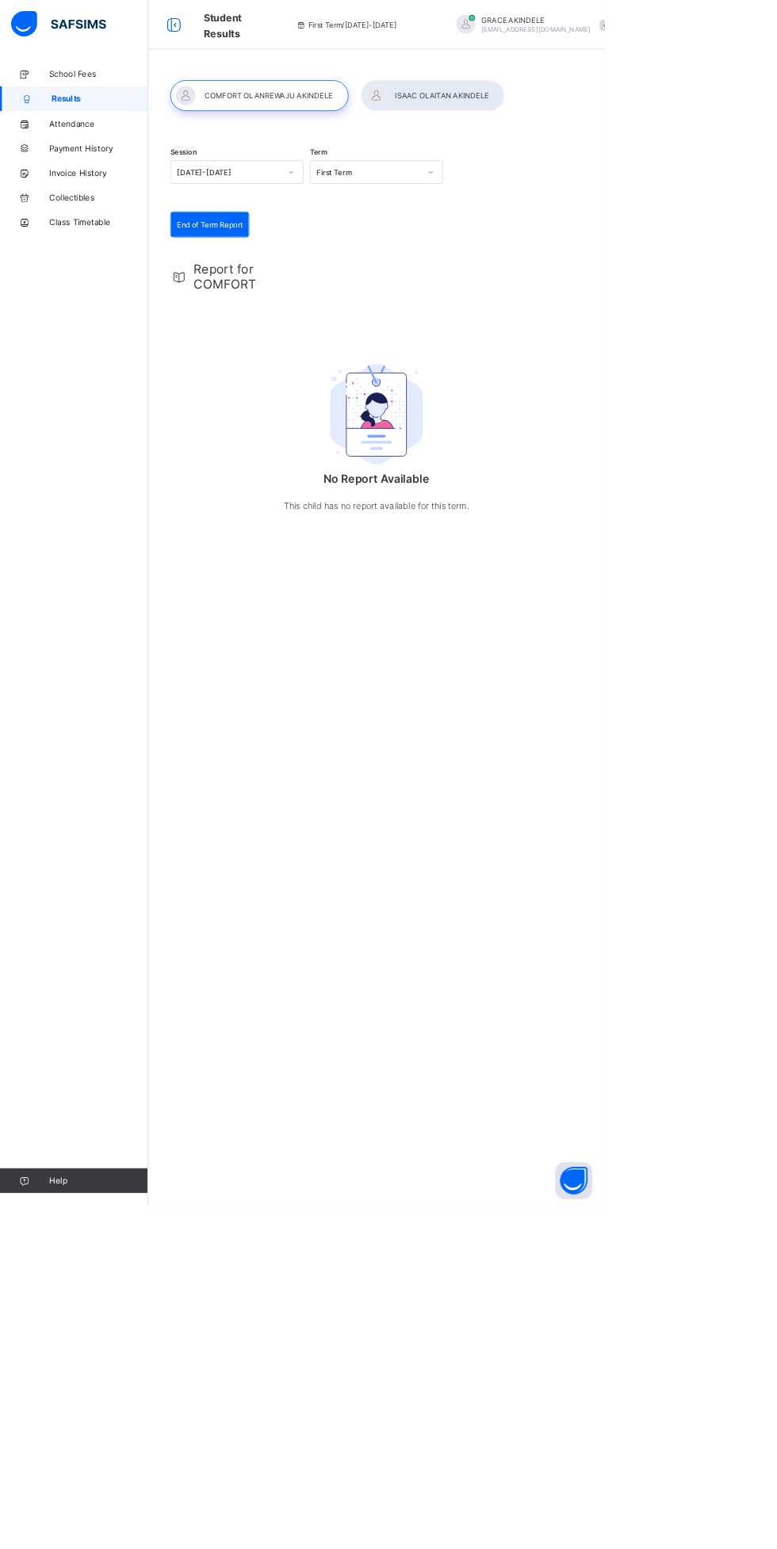
click at [306, 273] on div "End of Term Report" at bounding box center [270, 289] width 100 height 32
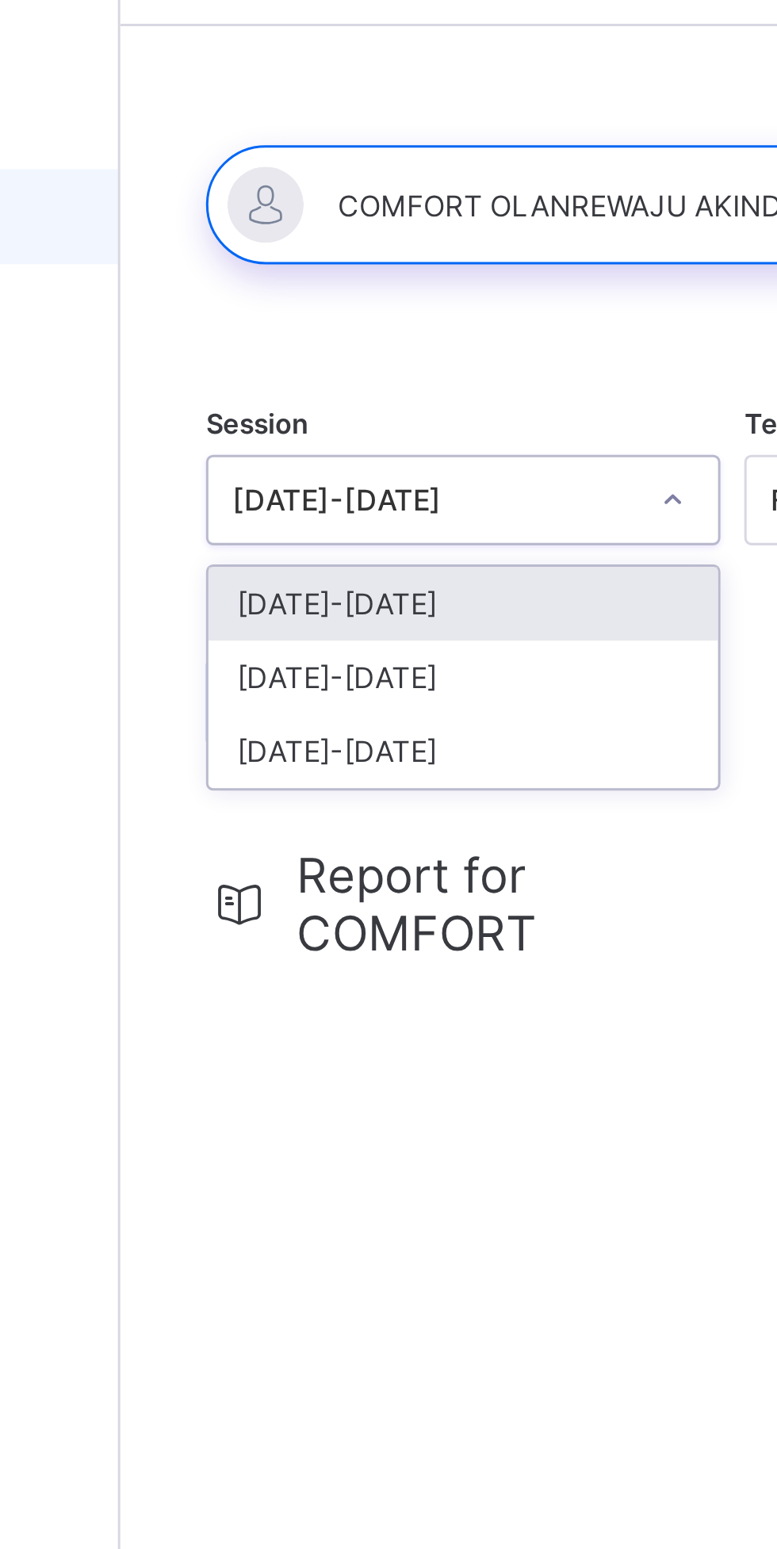
click at [272, 282] on div "[DATE]-[DATE]" at bounding box center [305, 280] width 170 height 25
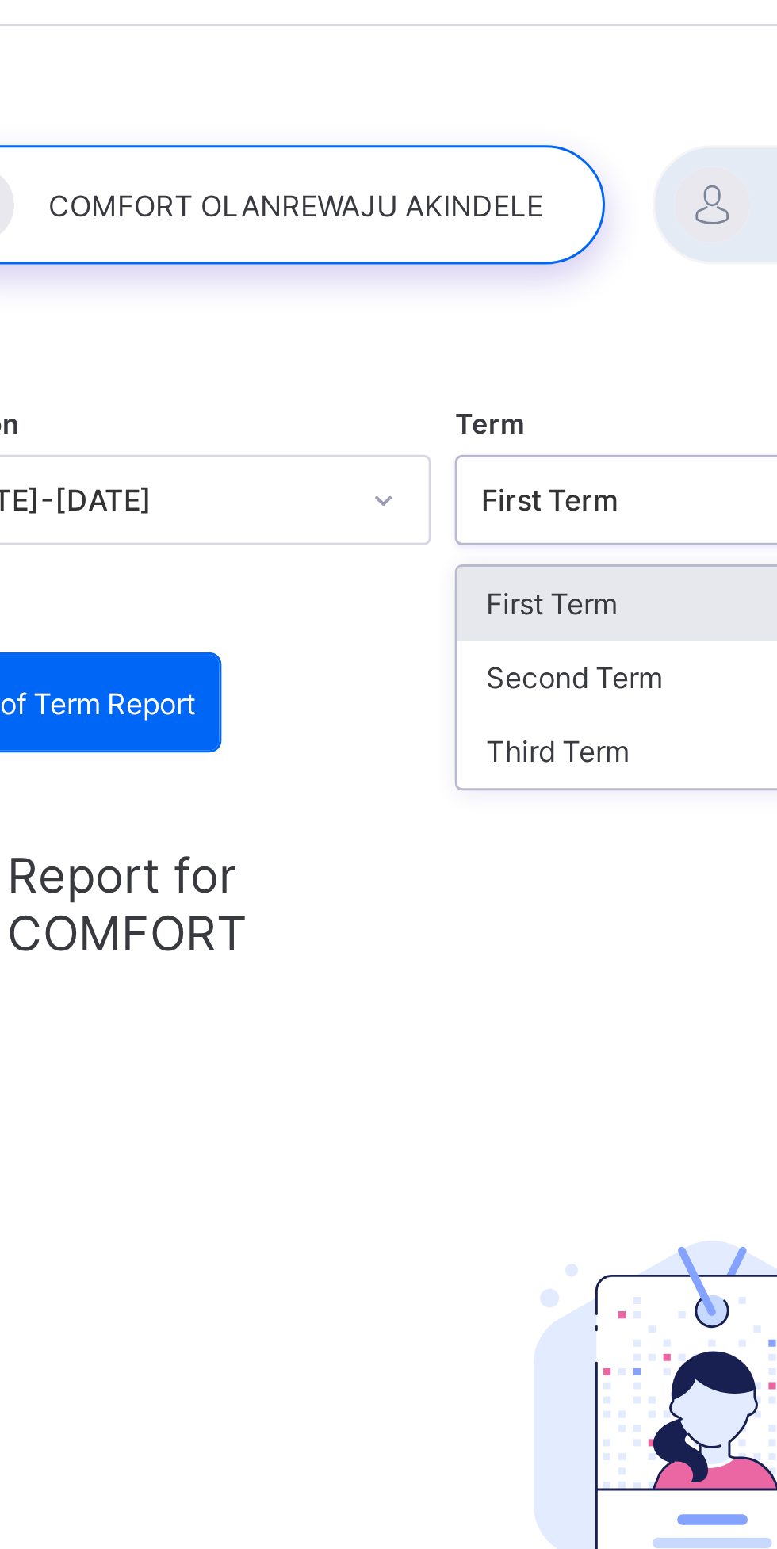
click at [438, 310] on div "Third Term" at bounding box center [484, 305] width 170 height 25
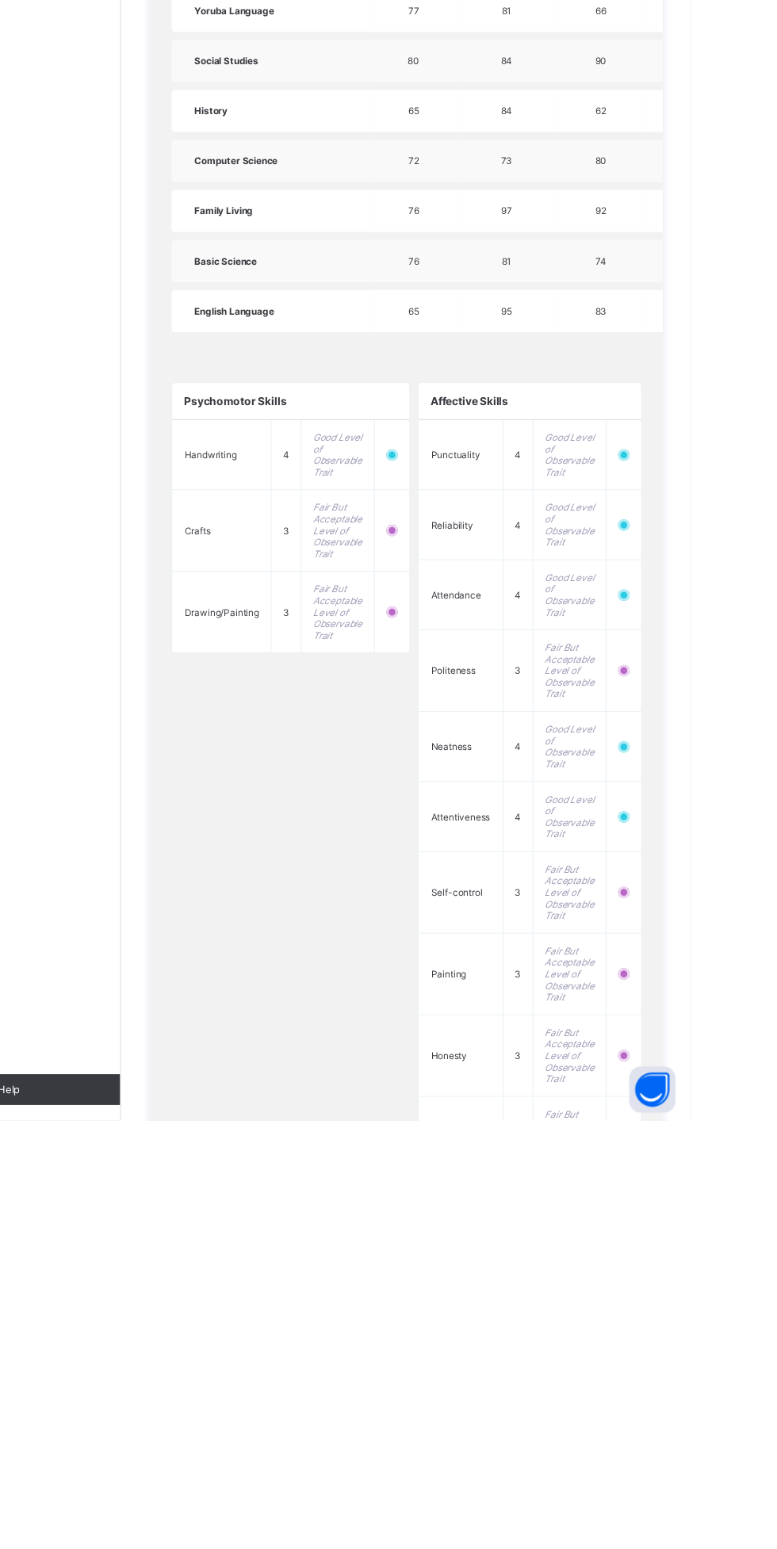
scroll to position [759, 0]
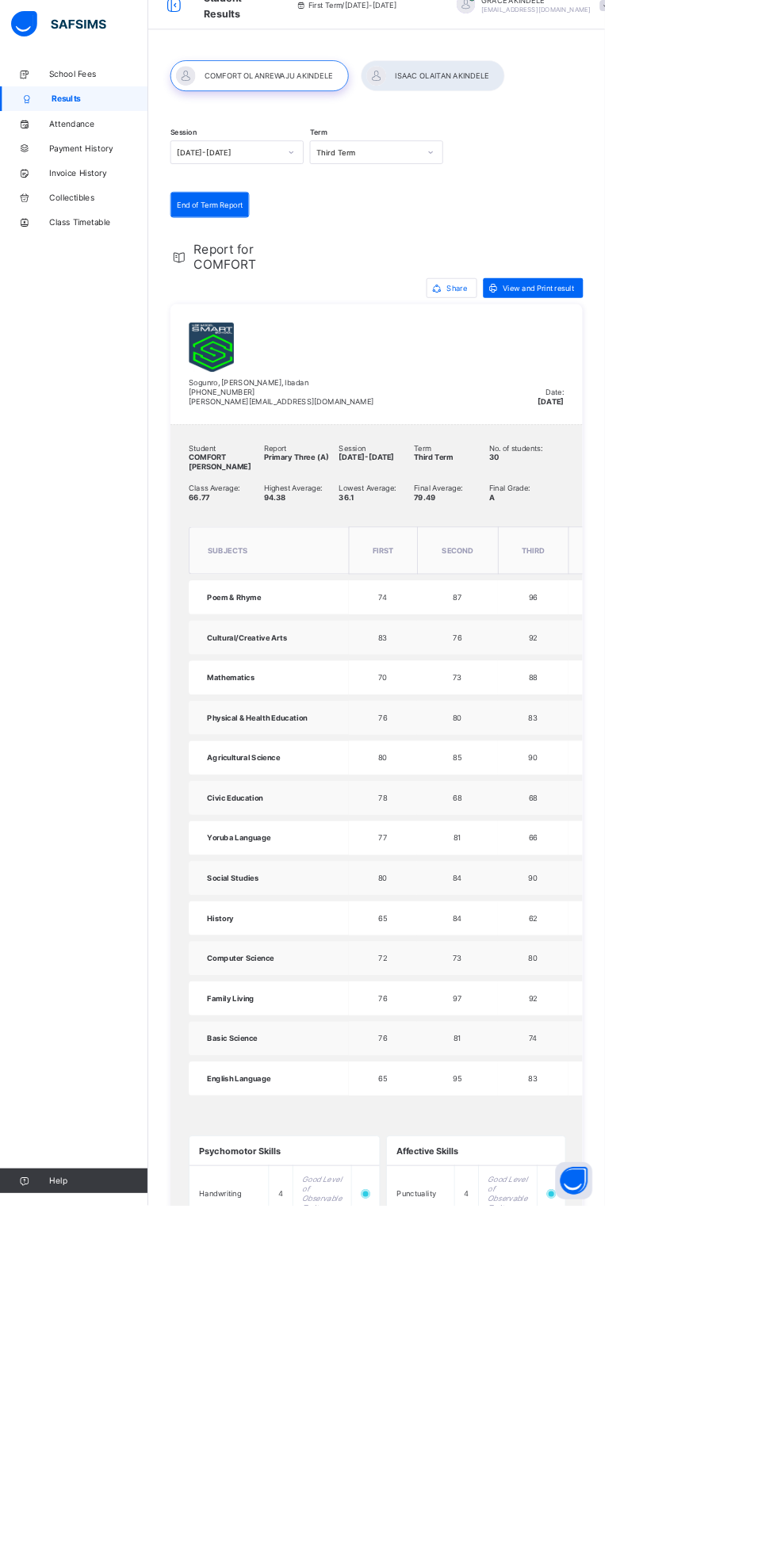
scroll to position [0, 0]
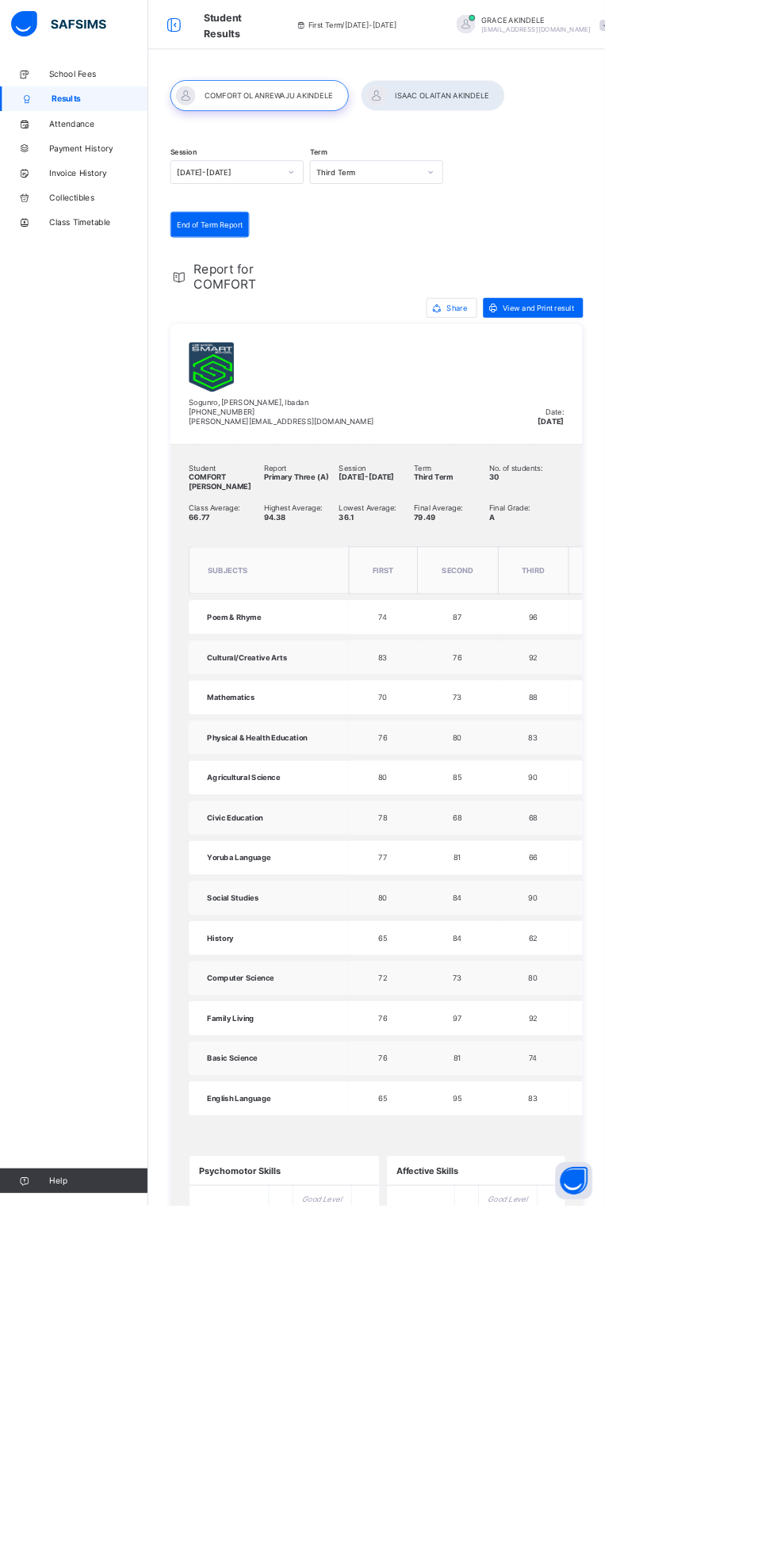
click at [707, 396] on span "View and Print result" at bounding box center [691, 396] width 91 height 12
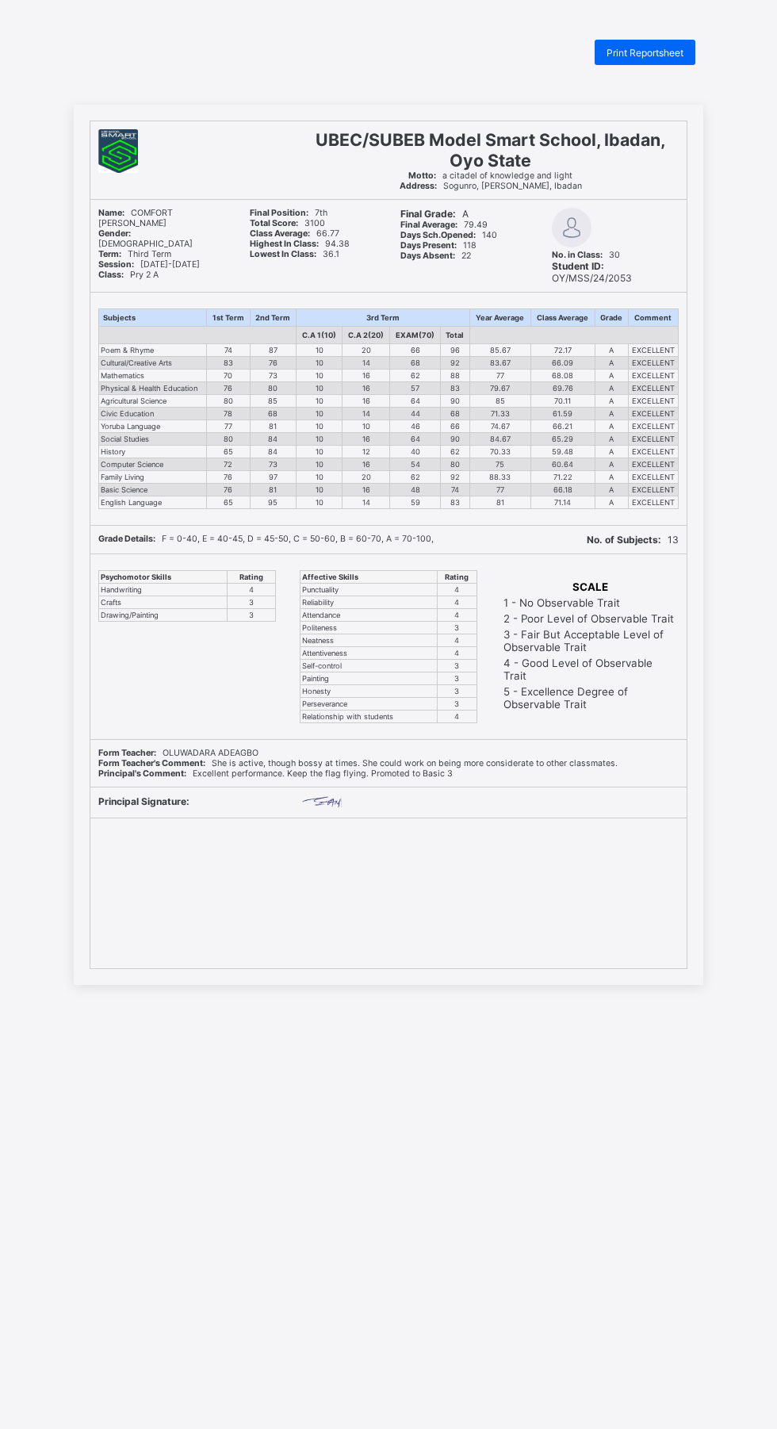
click at [659, 45] on div "Print Reportsheet" at bounding box center [645, 52] width 101 height 25
click at [659, 52] on span "Print Reportsheet" at bounding box center [644, 53] width 77 height 12
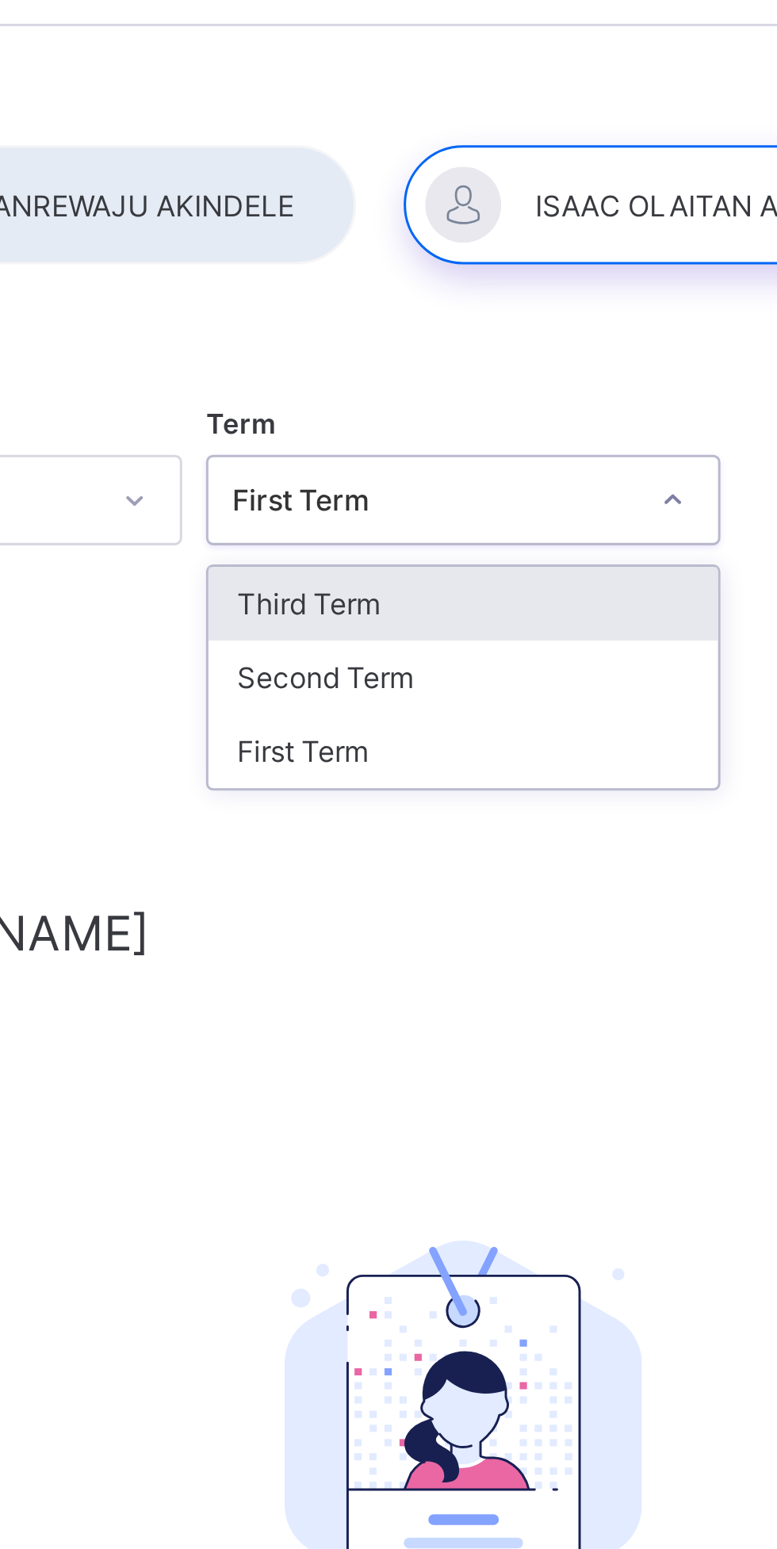
click at [464, 258] on div "Third Term" at bounding box center [484, 255] width 170 height 25
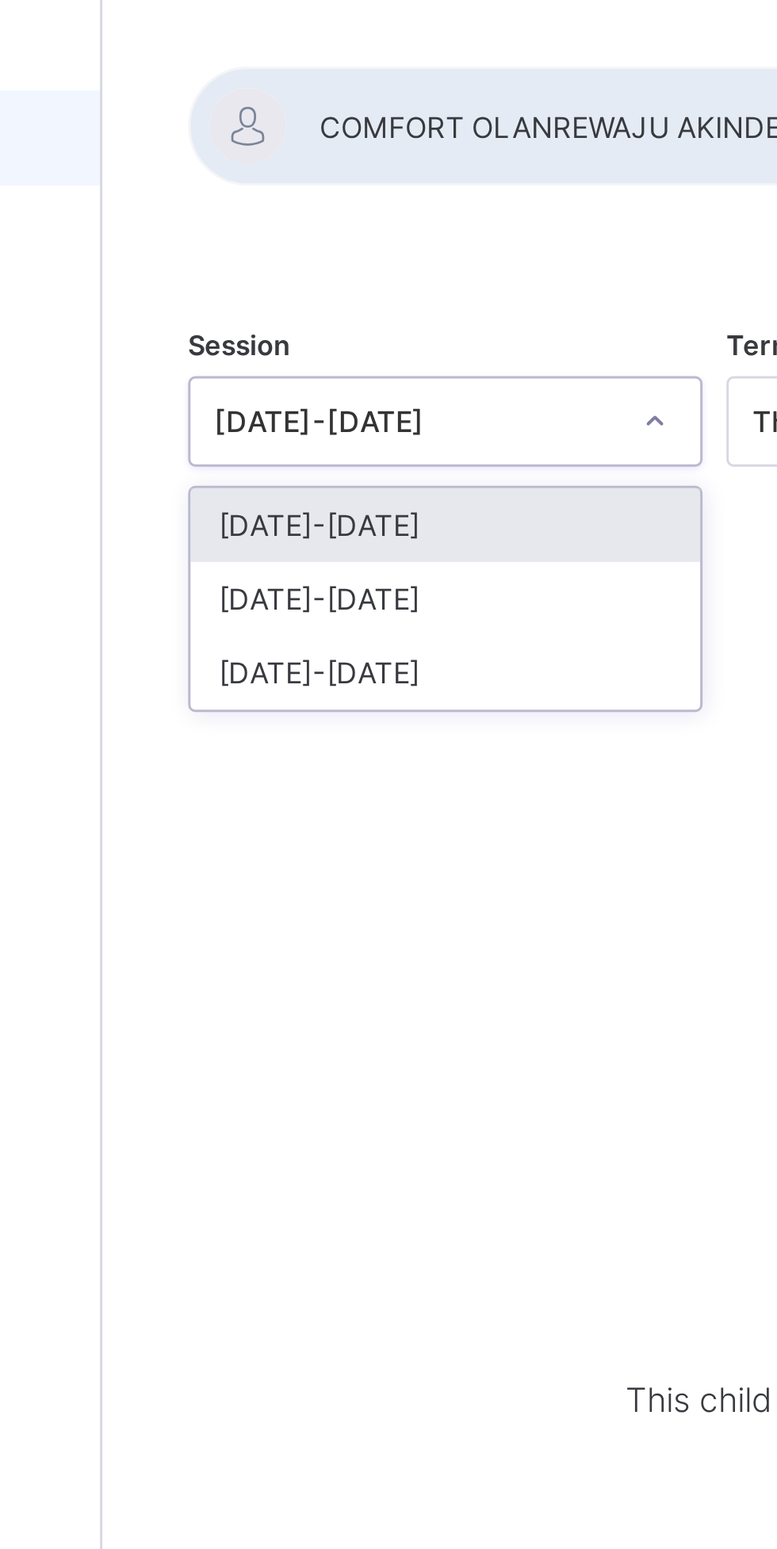
click at [266, 277] on div "[DATE]-[DATE]" at bounding box center [305, 280] width 170 height 25
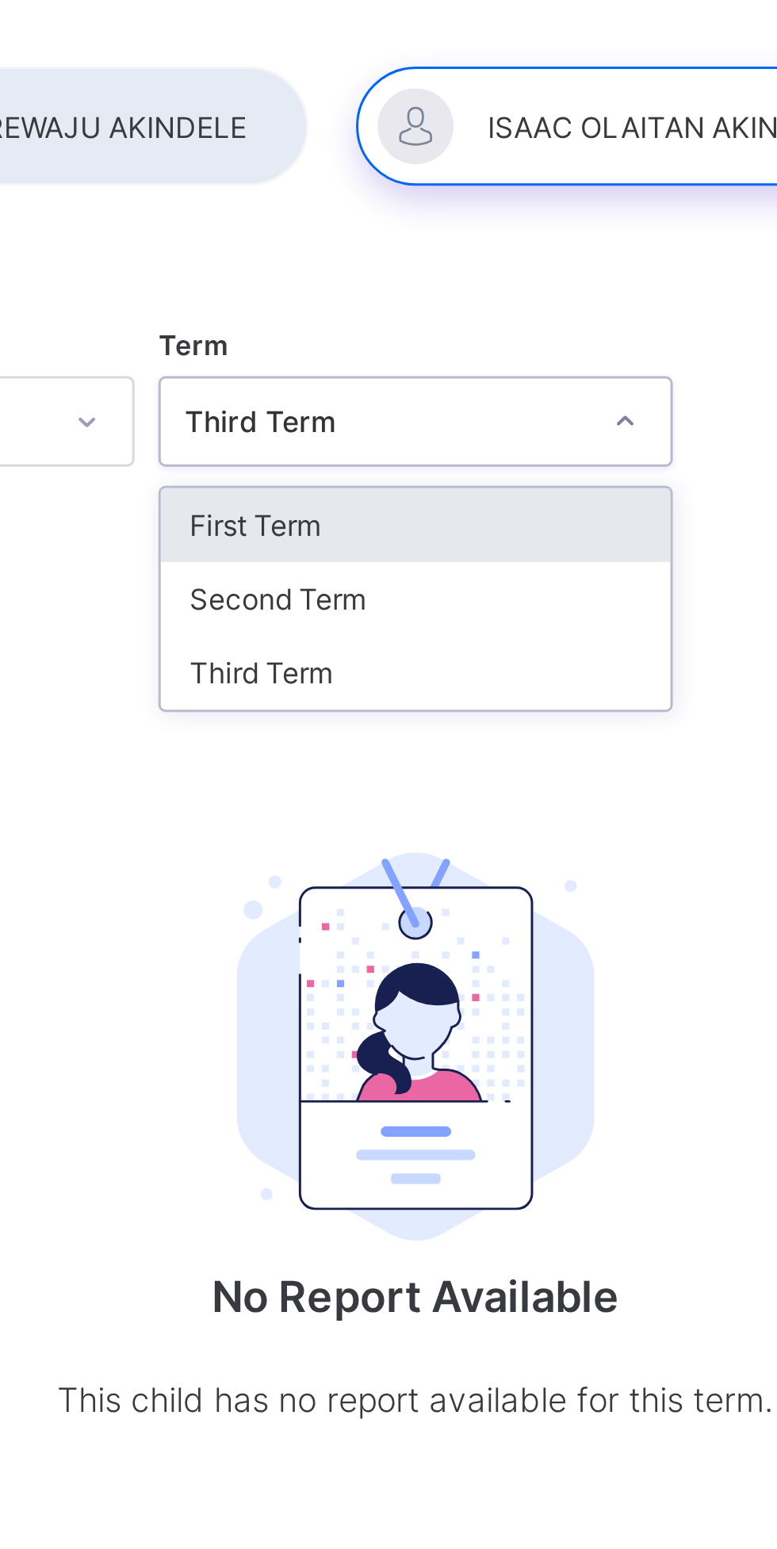
click at [453, 303] on div "Third Term" at bounding box center [484, 305] width 170 height 25
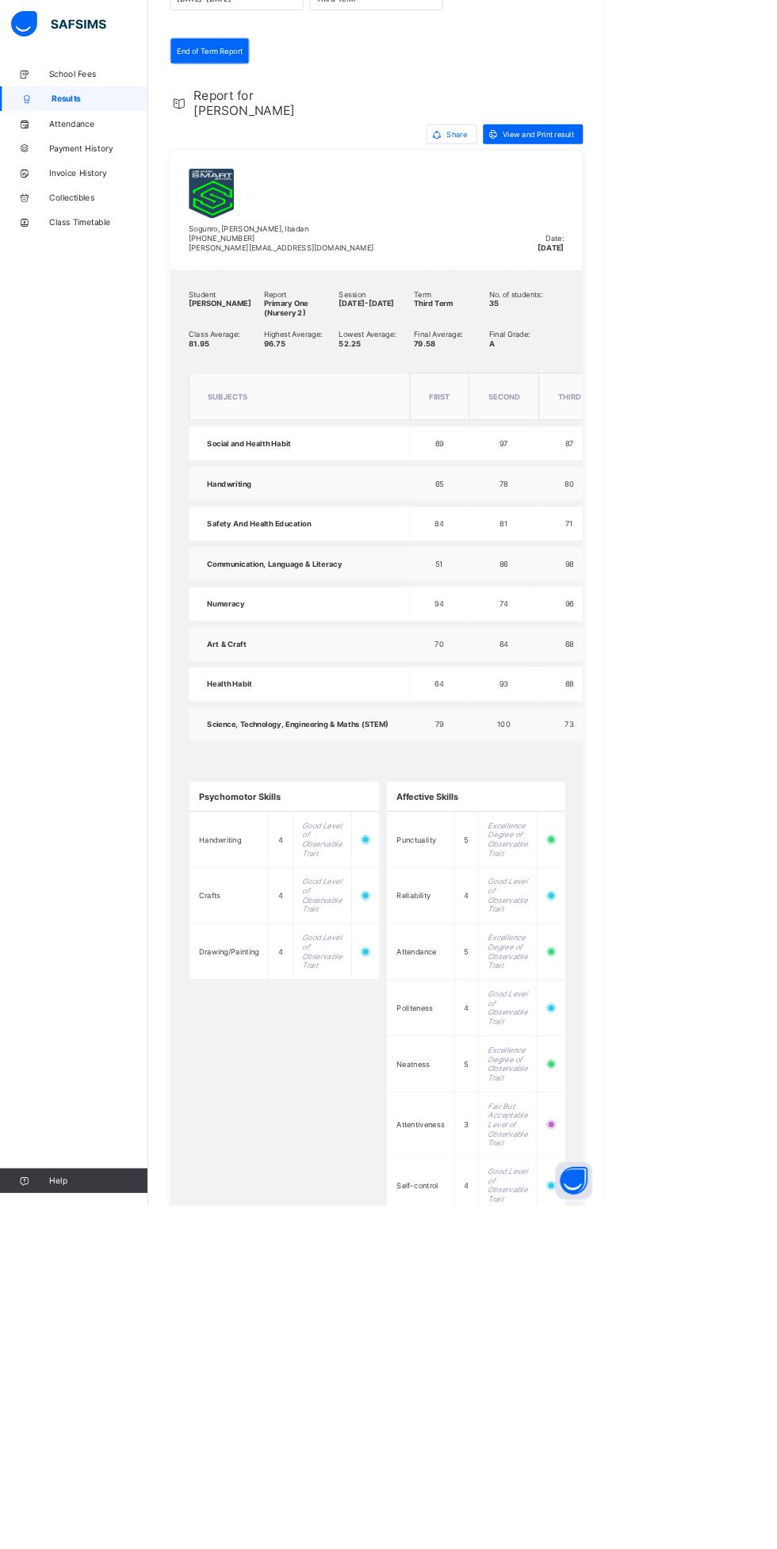
scroll to position [267, 0]
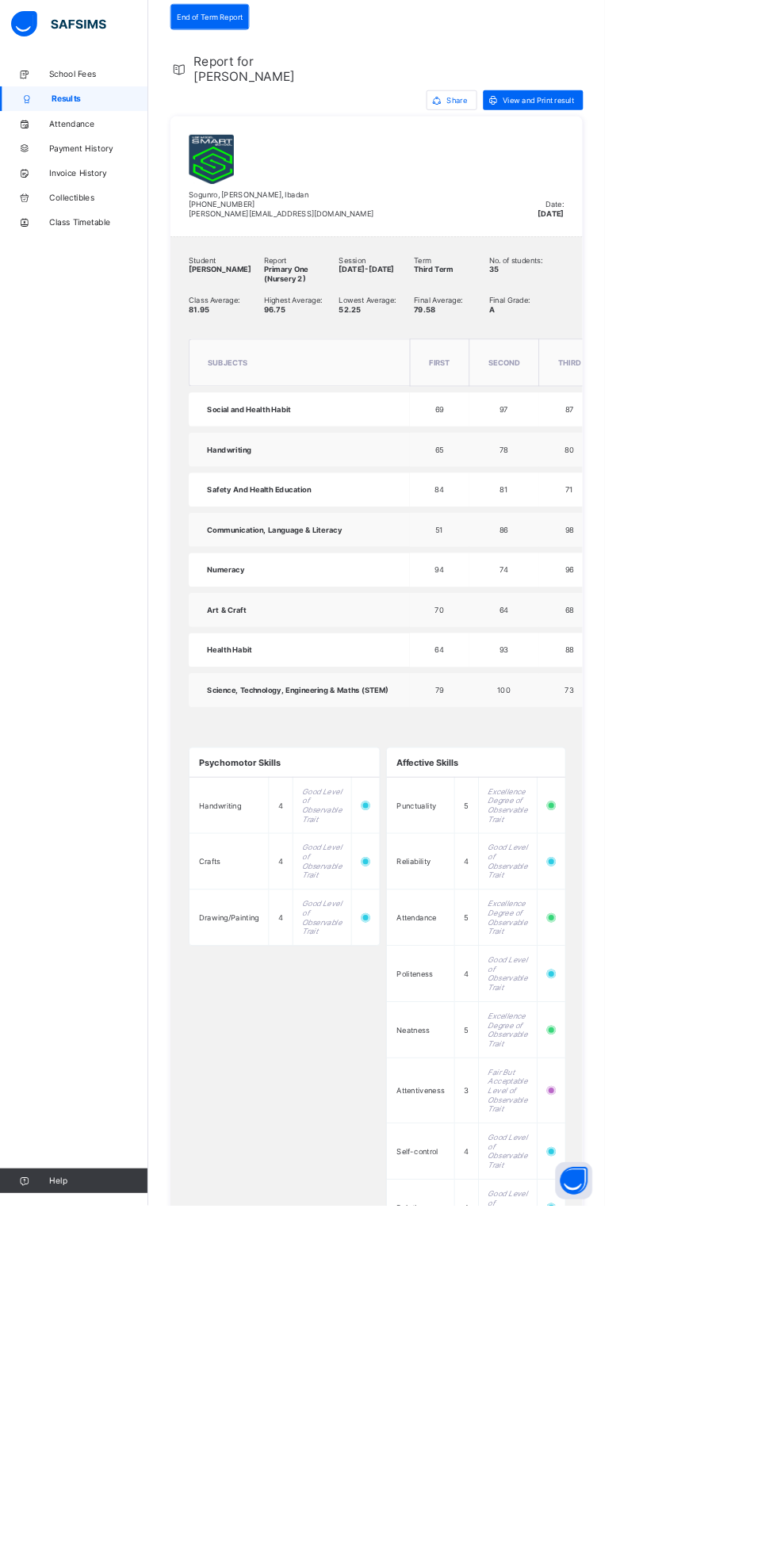
click at [700, 123] on span "View and Print result" at bounding box center [691, 129] width 91 height 12
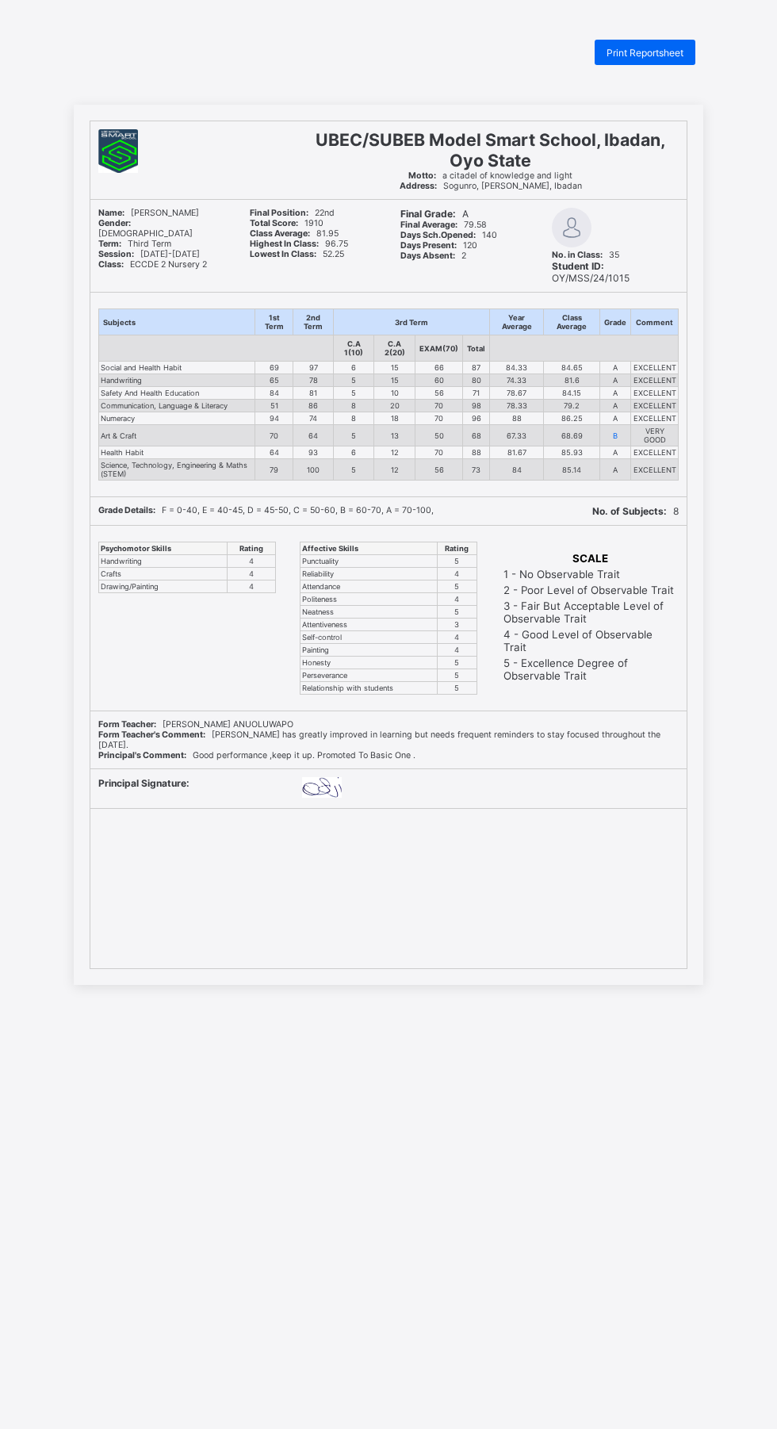
click at [659, 44] on div "Print Reportsheet" at bounding box center [645, 52] width 101 height 25
